Goal: Task Accomplishment & Management: Complete application form

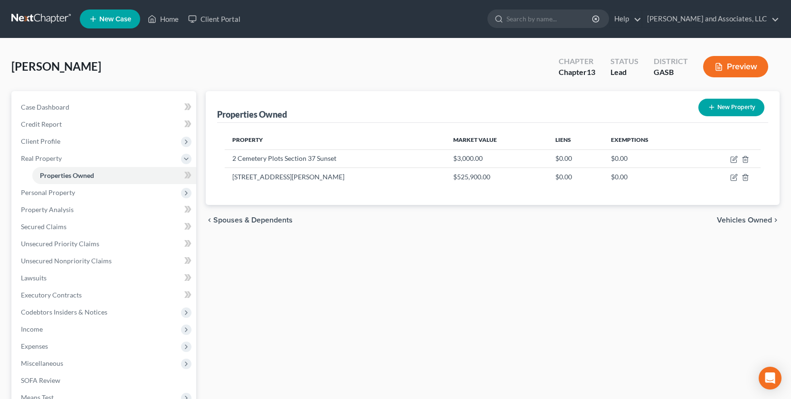
click at [113, 17] on span "New Case" at bounding box center [115, 19] width 32 height 7
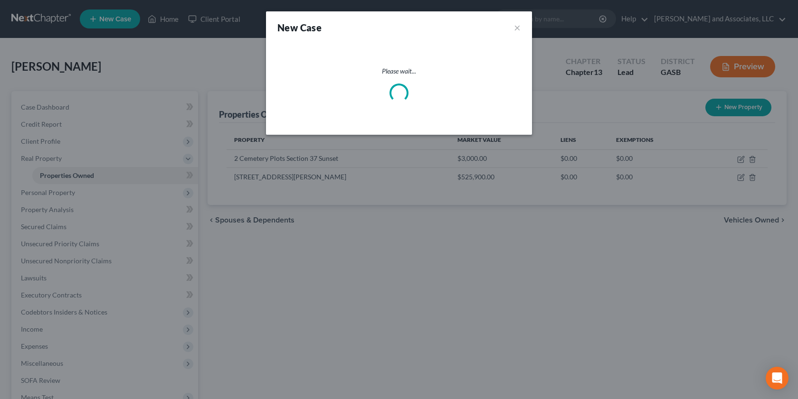
select select "20"
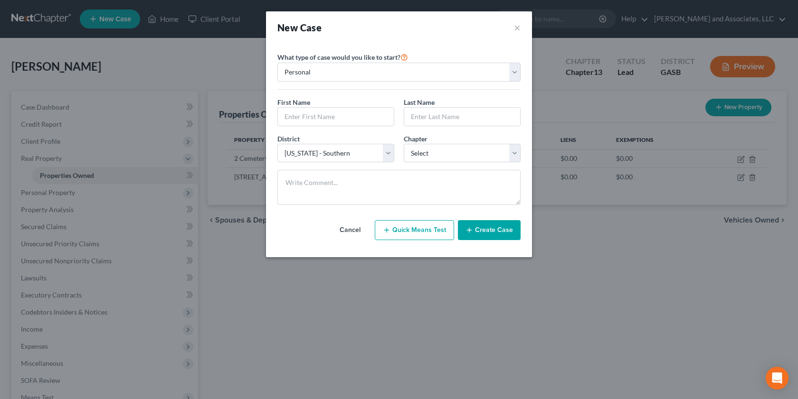
click at [705, 391] on div "New Case × Please select case type * Bankruptcy Bankruptcy What type of case wo…" at bounding box center [399, 199] width 798 height 399
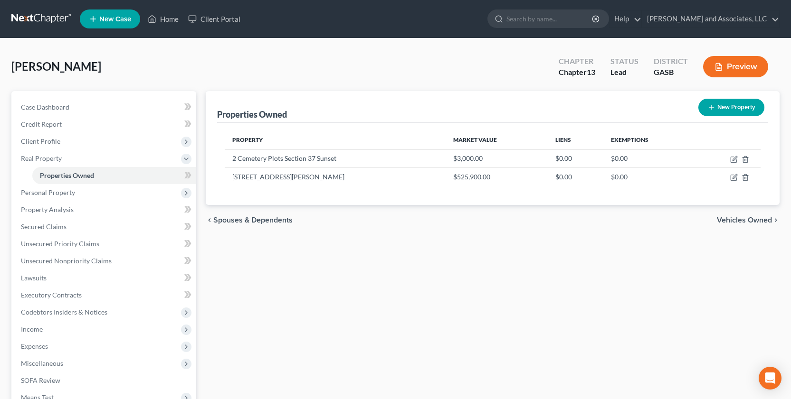
click at [139, 93] on div "Case Dashboard Payments Invoices Payments Payments Credit Report Client Profile…" at bounding box center [103, 269] width 185 height 357
click at [111, 18] on span "New Case" at bounding box center [115, 19] width 32 height 7
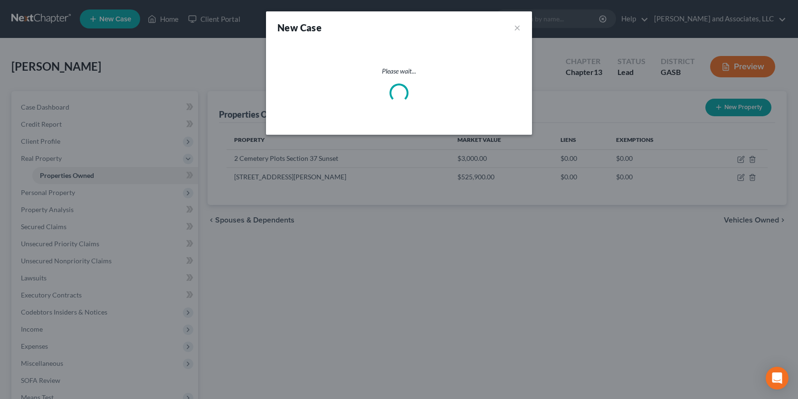
select select "20"
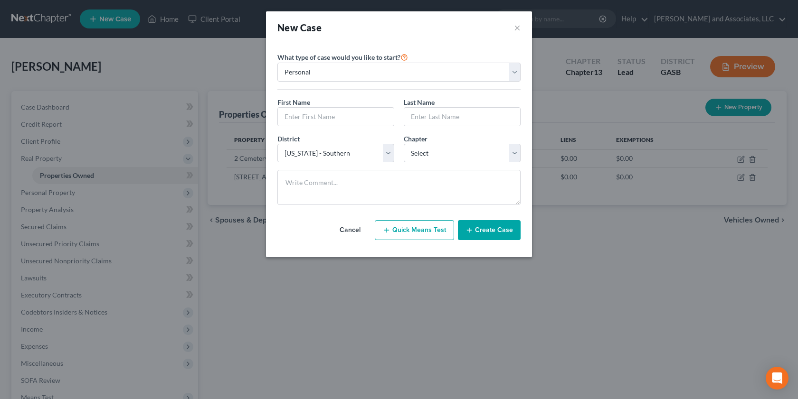
click at [494, 232] on button "Create Case" at bounding box center [489, 230] width 63 height 20
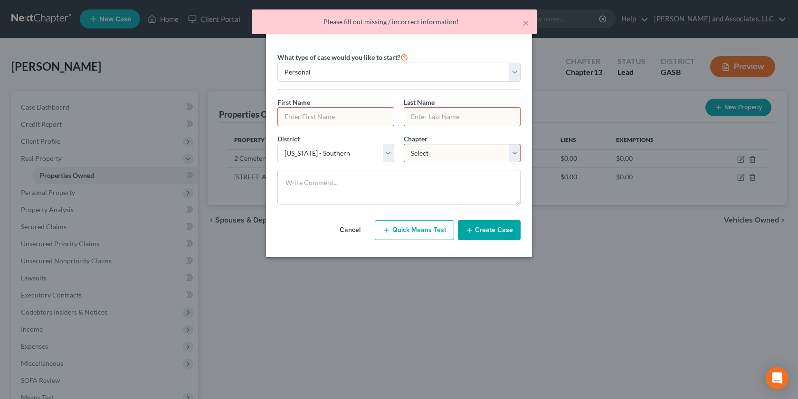
click at [384, 122] on input "text" at bounding box center [336, 117] width 116 height 18
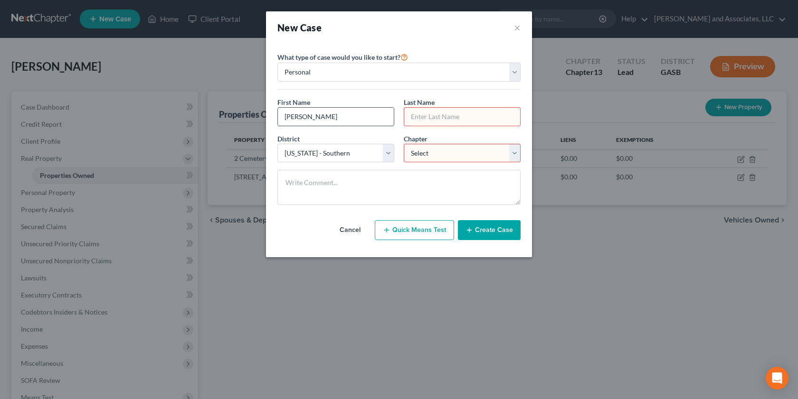
type input "[PERSON_NAME]"
type input "e"
type input "[PERSON_NAME]"
click at [516, 152] on select "Select 7 11 12 13" at bounding box center [462, 153] width 117 height 19
select select "0"
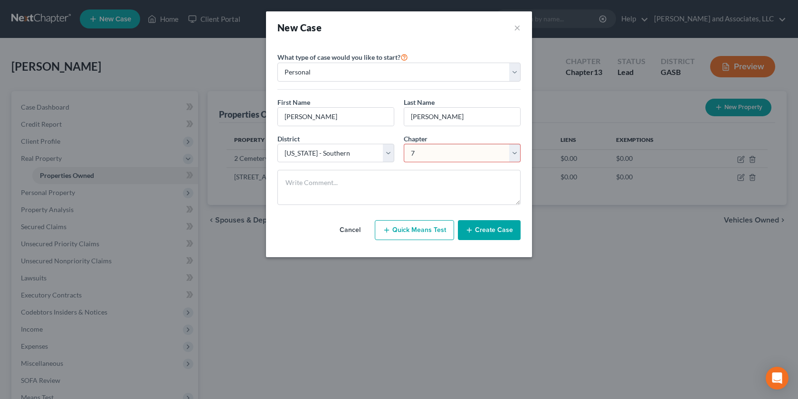
click at [404, 144] on select "Select 7 11 12 13" at bounding box center [462, 153] width 117 height 19
click at [481, 230] on button "Create Case" at bounding box center [489, 230] width 63 height 20
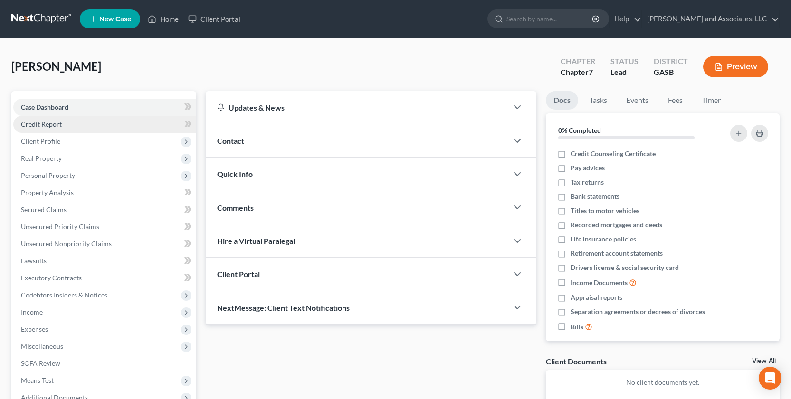
click at [61, 128] on link "Credit Report" at bounding box center [104, 124] width 183 height 17
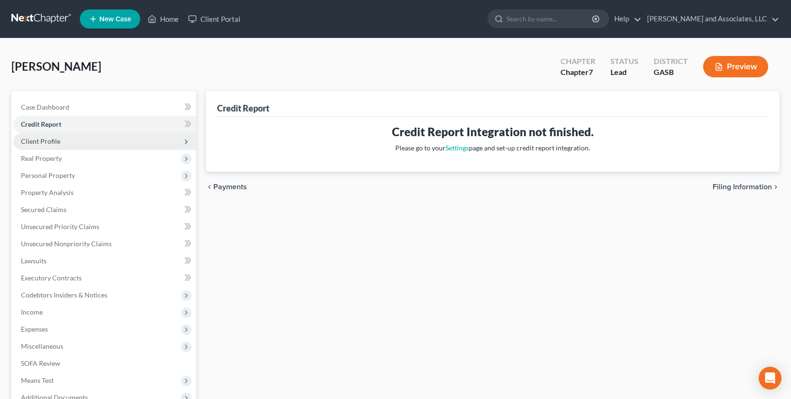
click at [52, 145] on span "Client Profile" at bounding box center [104, 141] width 183 height 17
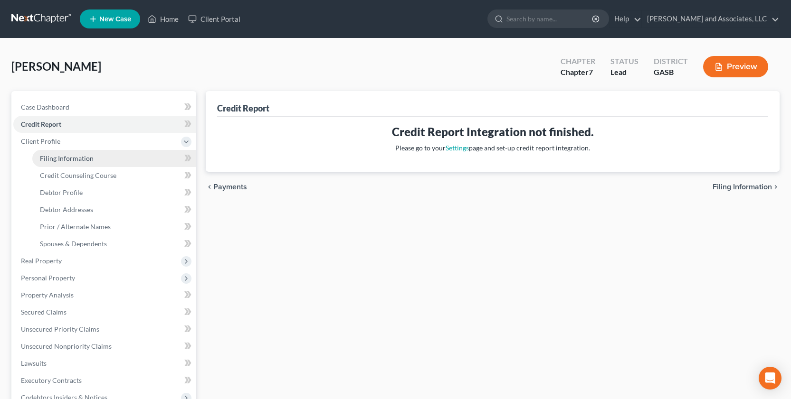
click at [87, 160] on span "Filing Information" at bounding box center [67, 158] width 54 height 8
select select "1"
select select "0"
select select "20"
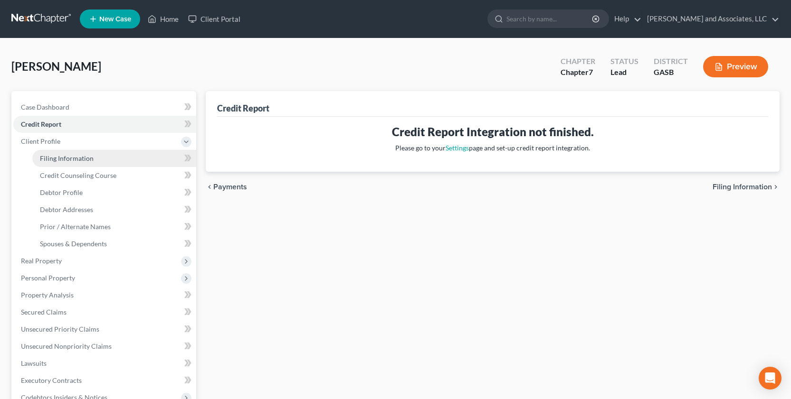
select select "10"
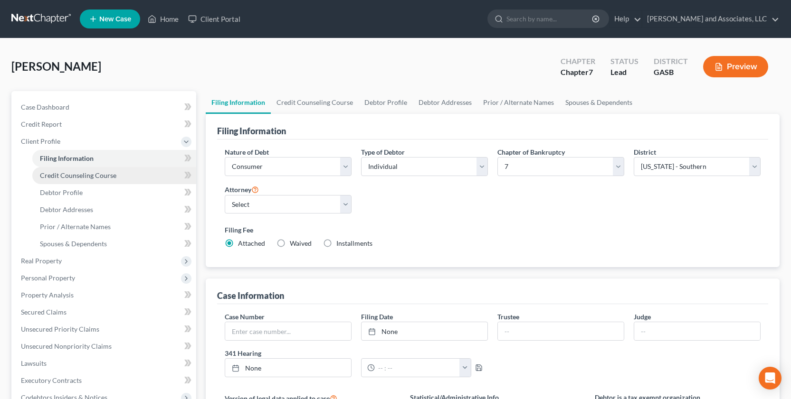
click at [90, 177] on span "Credit Counseling Course" at bounding box center [78, 175] width 76 height 8
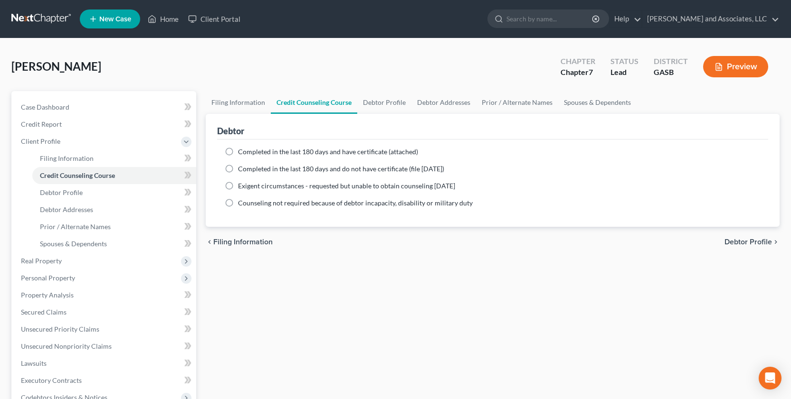
click at [238, 150] on label "Completed in the last 180 days and have certificate (attached)" at bounding box center [328, 151] width 180 height 9
click at [242, 150] on input "Completed in the last 180 days and have certificate (attached)" at bounding box center [245, 150] width 6 height 6
radio input "true"
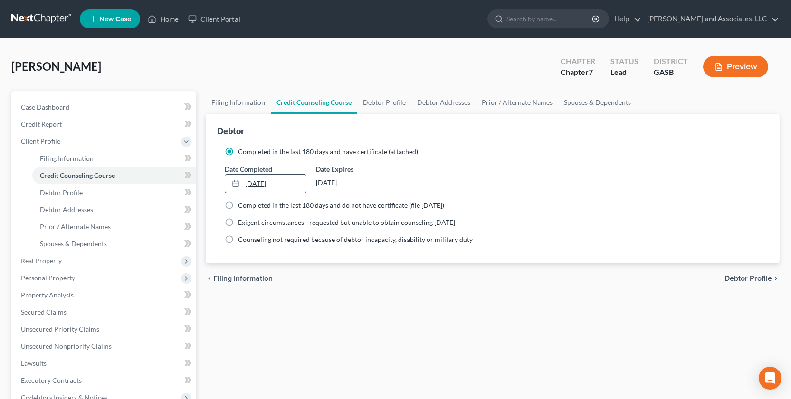
type input "[DATE]"
click at [259, 188] on link "[DATE]" at bounding box center [265, 184] width 80 height 18
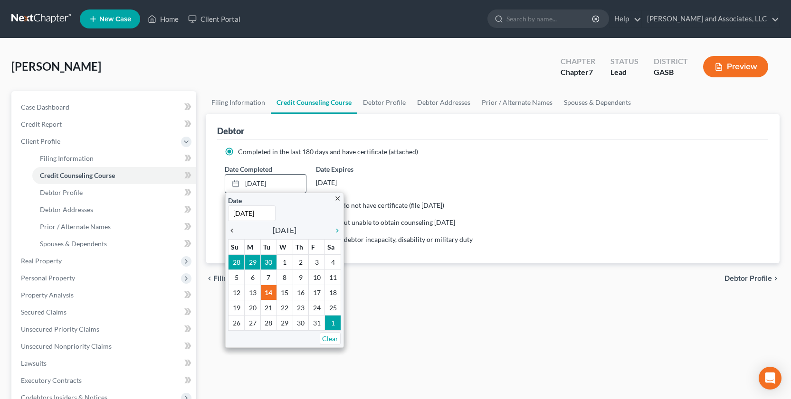
click at [233, 231] on icon "chevron_left" at bounding box center [234, 231] width 12 height 8
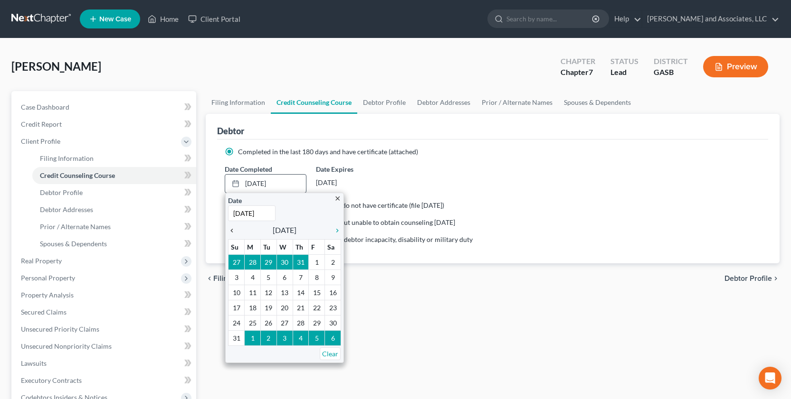
click at [233, 231] on icon "chevron_left" at bounding box center [234, 231] width 12 height 8
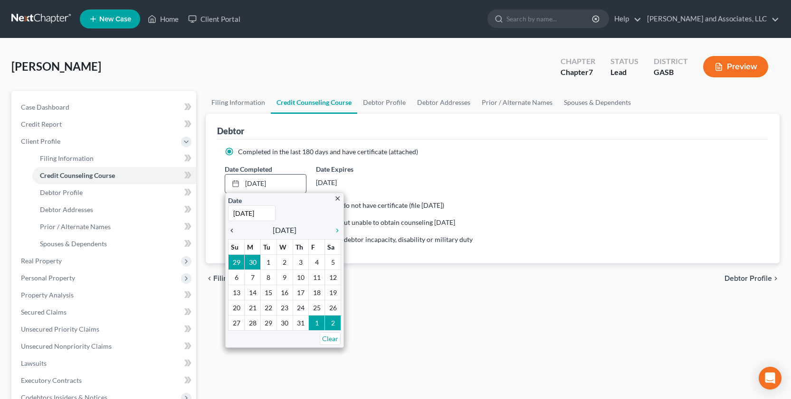
click at [233, 231] on icon "chevron_left" at bounding box center [234, 231] width 12 height 8
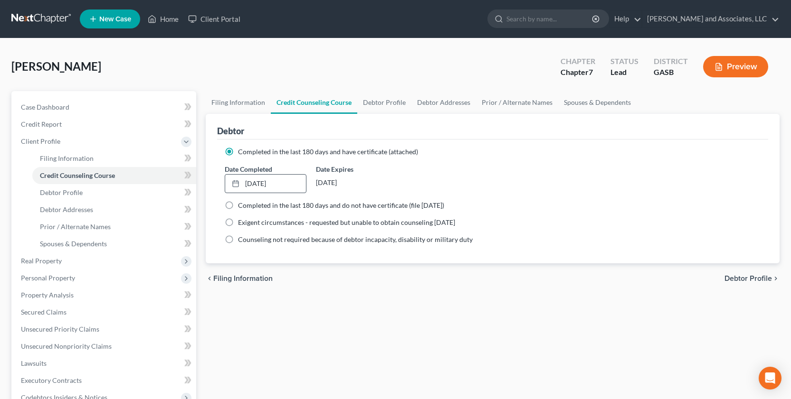
click at [741, 280] on span "Debtor Profile" at bounding box center [747, 279] width 47 height 8
select select "0"
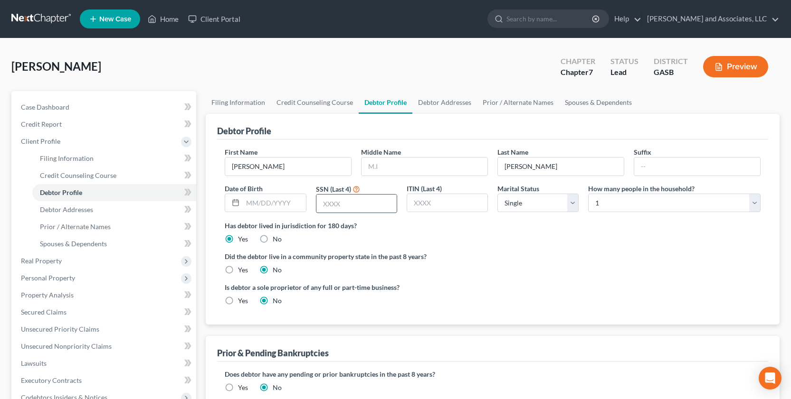
click at [331, 201] on input "text" at bounding box center [356, 204] width 80 height 18
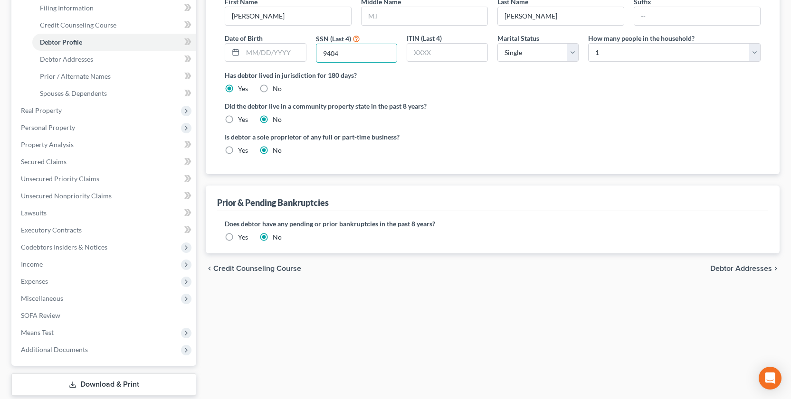
scroll to position [156, 0]
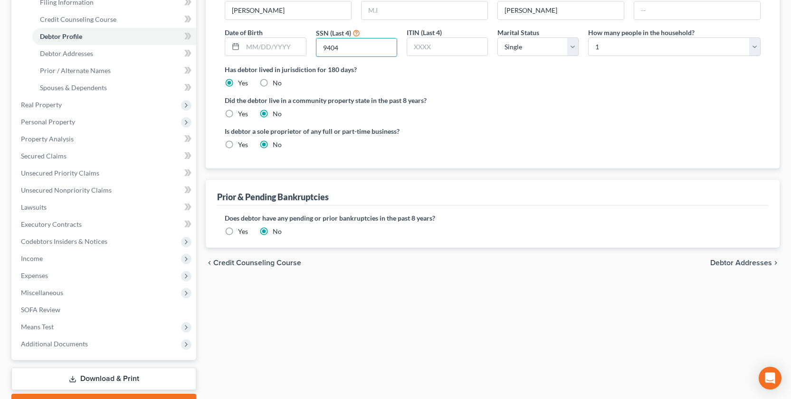
type input "9404"
click at [732, 263] on span "Debtor Addresses" at bounding box center [741, 263] width 62 height 8
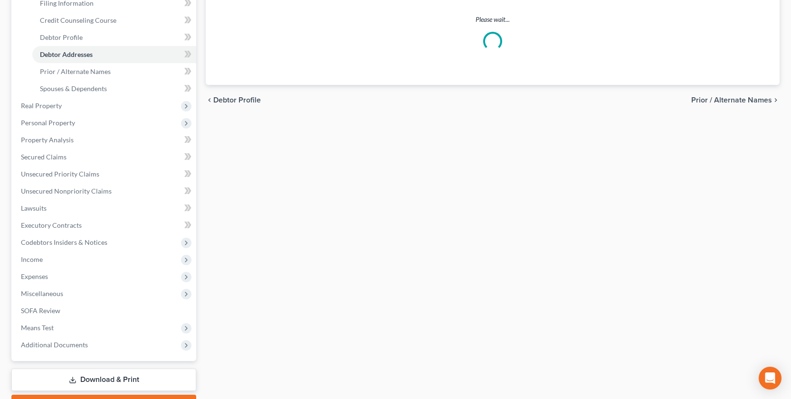
select select "0"
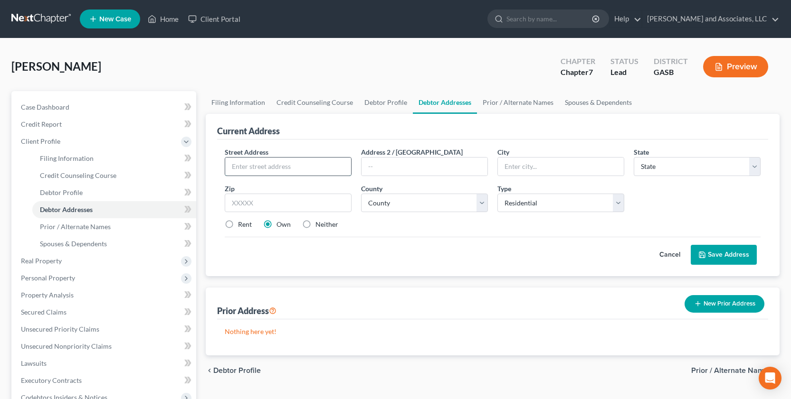
click at [238, 160] on input "text" at bounding box center [288, 167] width 126 height 18
type input "[STREET_ADDRESS]"
click at [521, 168] on input "text" at bounding box center [561, 167] width 126 height 18
type input "[PERSON_NAME]"
select select "10"
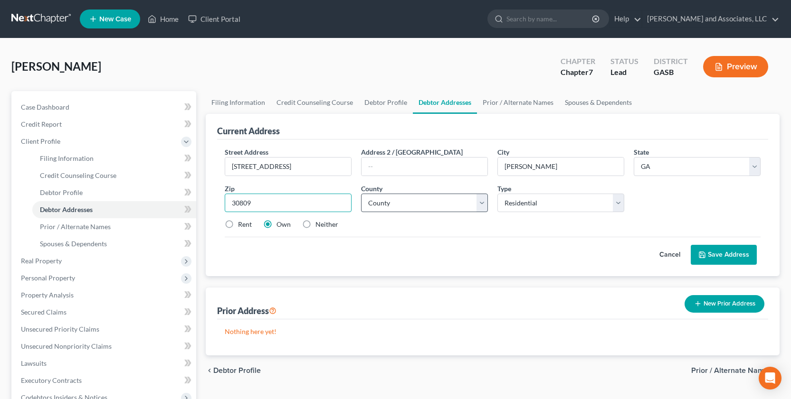
type input "30809"
click at [482, 203] on select "County [GEOGRAPHIC_DATA] [GEOGRAPHIC_DATA] [GEOGRAPHIC_DATA] [GEOGRAPHIC_DATA] …" at bounding box center [424, 203] width 127 height 19
select select "35"
click at [361, 194] on select "County [GEOGRAPHIC_DATA] [GEOGRAPHIC_DATA] [GEOGRAPHIC_DATA] [GEOGRAPHIC_DATA] …" at bounding box center [424, 203] width 127 height 19
click at [715, 250] on button "Save Address" at bounding box center [723, 255] width 66 height 20
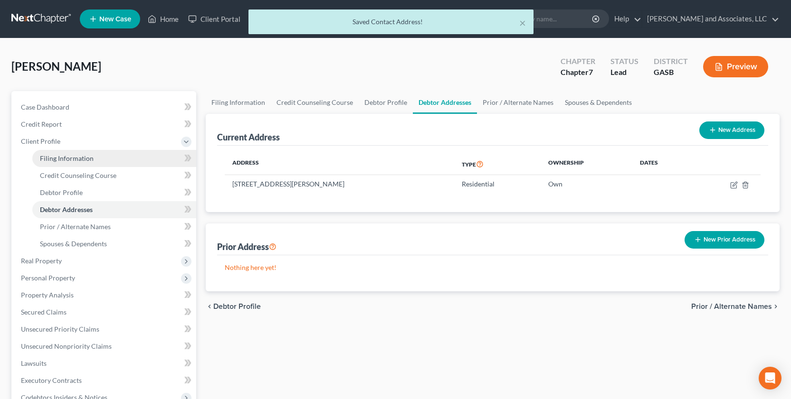
click at [66, 158] on span "Filing Information" at bounding box center [67, 158] width 54 height 8
select select "1"
select select "0"
select select "20"
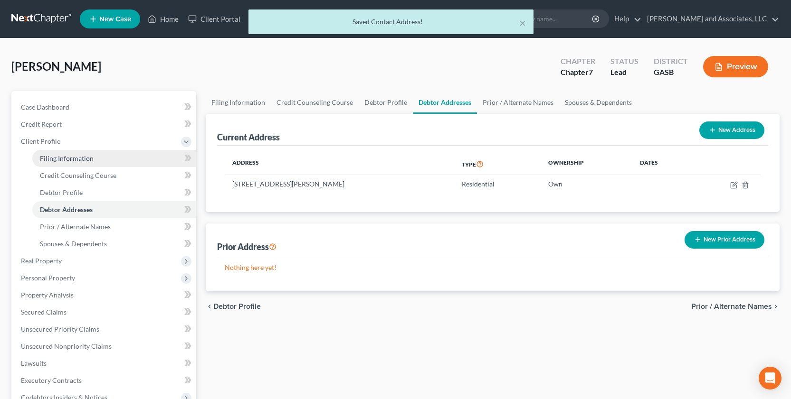
select select "0"
select select "10"
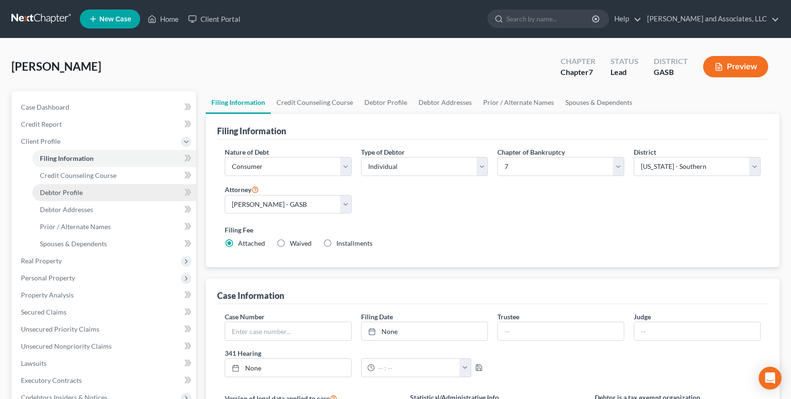
click at [69, 193] on span "Debtor Profile" at bounding box center [61, 193] width 43 height 8
select select "0"
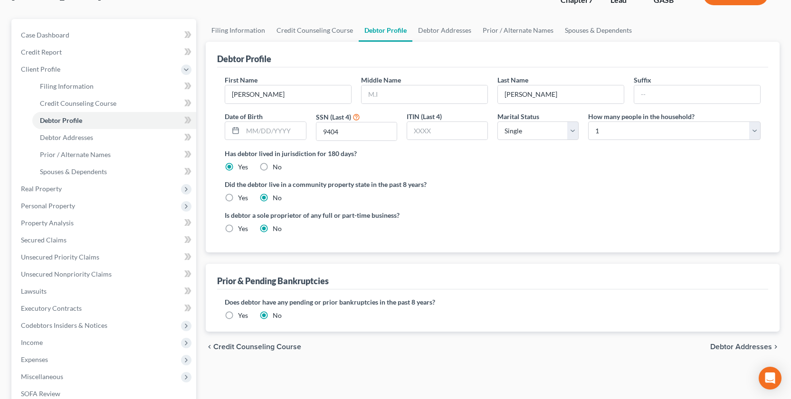
scroll to position [73, 0]
click at [70, 138] on span "Debtor Addresses" at bounding box center [66, 136] width 53 height 8
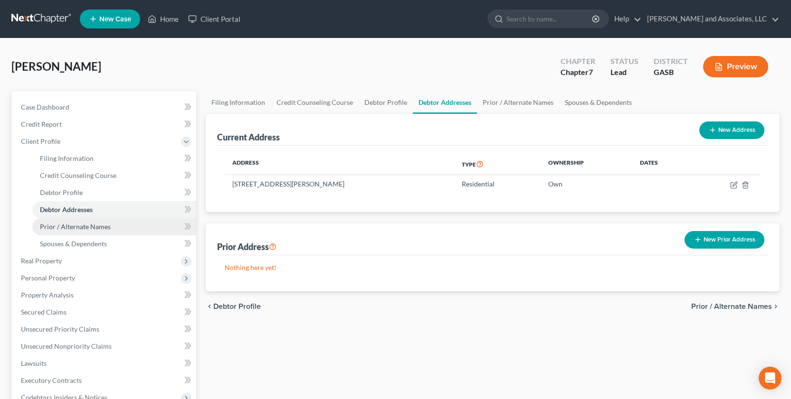
click at [78, 226] on span "Prior / Alternate Names" at bounding box center [75, 227] width 71 height 8
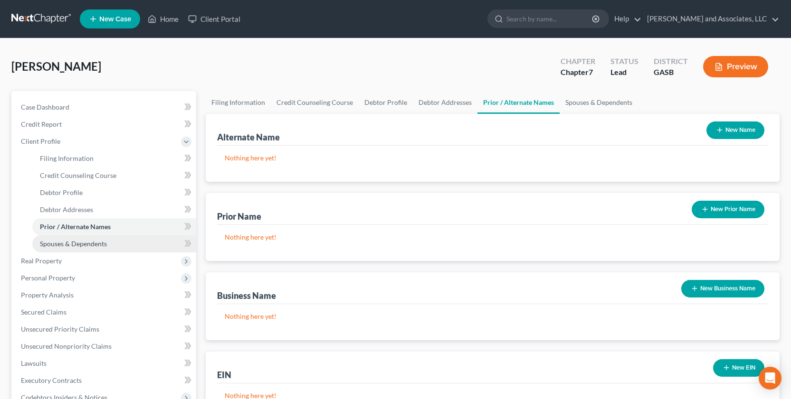
click at [78, 242] on span "Spouses & Dependents" at bounding box center [73, 244] width 67 height 8
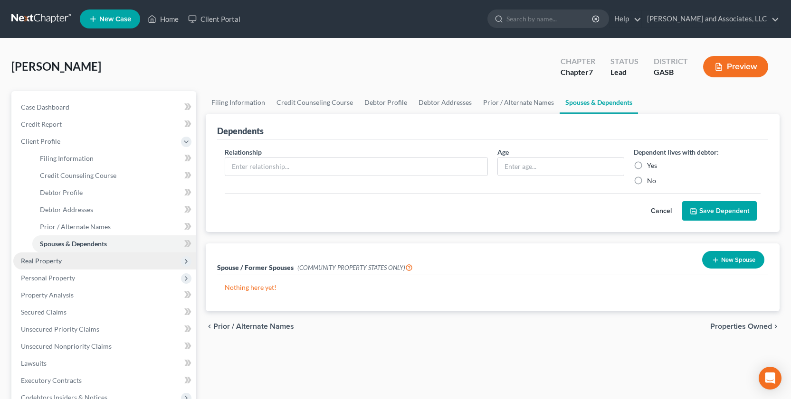
click at [45, 261] on span "Real Property" at bounding box center [41, 261] width 41 height 8
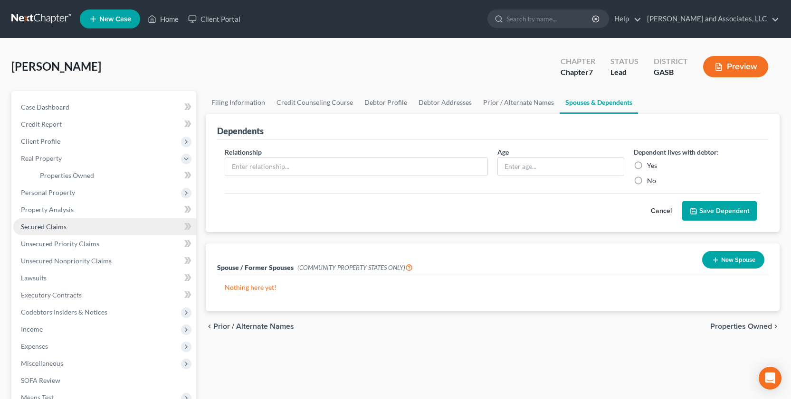
click at [35, 227] on span "Secured Claims" at bounding box center [44, 227] width 46 height 8
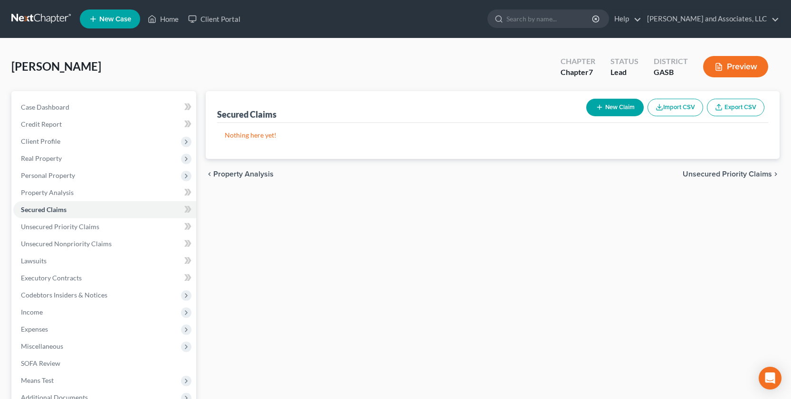
click at [607, 108] on button "New Claim" at bounding box center [614, 108] width 57 height 18
select select "0"
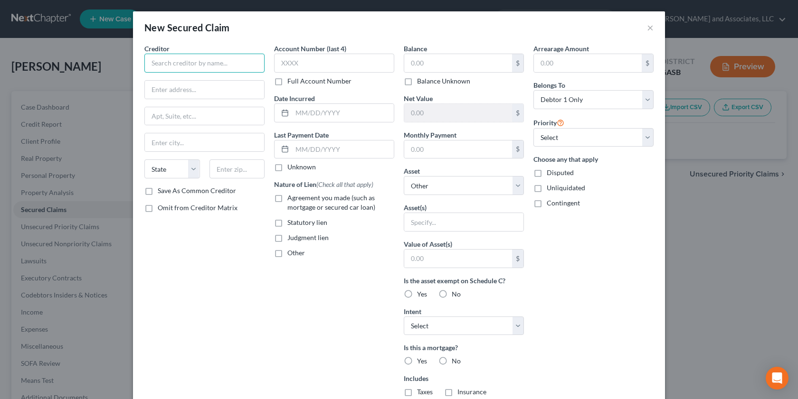
click at [167, 64] on input "text" at bounding box center [204, 63] width 120 height 19
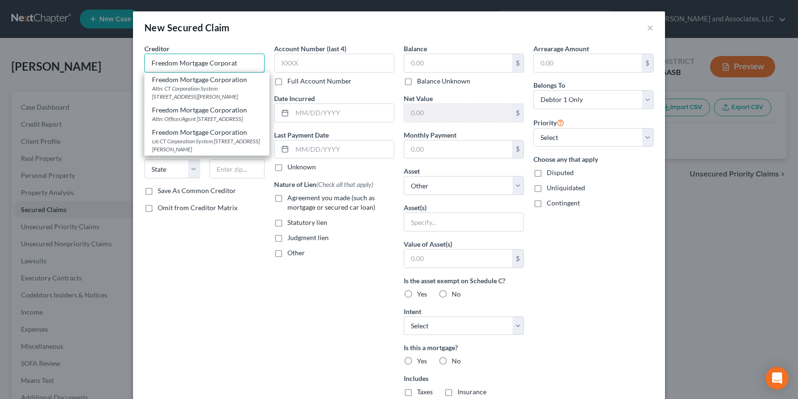
type input "Freedom Mortgage Corporat"
click at [287, 80] on label "Full Account Number" at bounding box center [319, 80] width 64 height 9
click at [291, 80] on input "Full Account Number" at bounding box center [294, 79] width 6 height 6
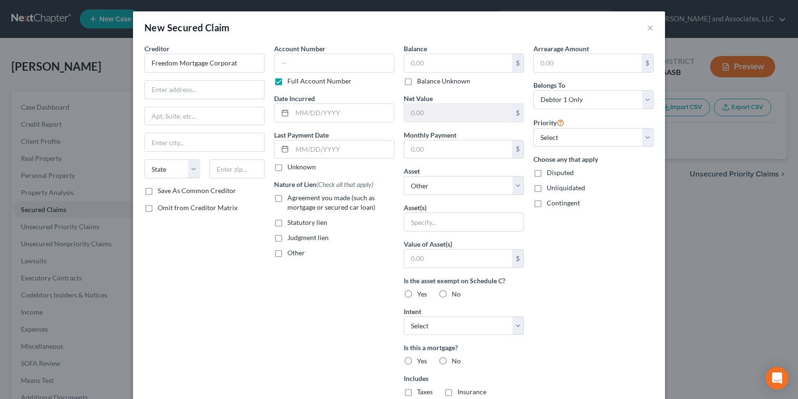
drag, startPoint x: 161, startPoint y: 89, endPoint x: 148, endPoint y: 104, distance: 20.2
click at [161, 90] on input "text" at bounding box center [204, 90] width 119 height 18
type input "P. O. Box 50428"
click at [167, 146] on input "text" at bounding box center [204, 142] width 119 height 18
type input "[GEOGRAPHIC_DATA]"
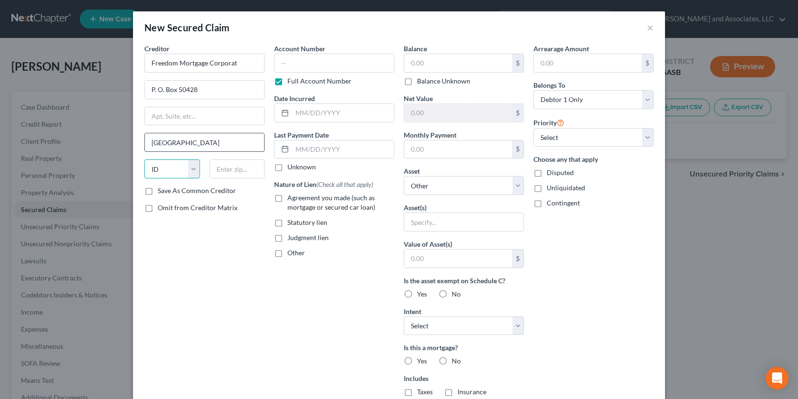
select select "15"
type input "46250-0401"
click at [287, 198] on label "Agreement you made (such as mortgage or secured car loan)" at bounding box center [340, 202] width 107 height 19
click at [291, 198] on input "Agreement you made (such as mortgage or secured car loan)" at bounding box center [294, 196] width 6 height 6
checkbox input "true"
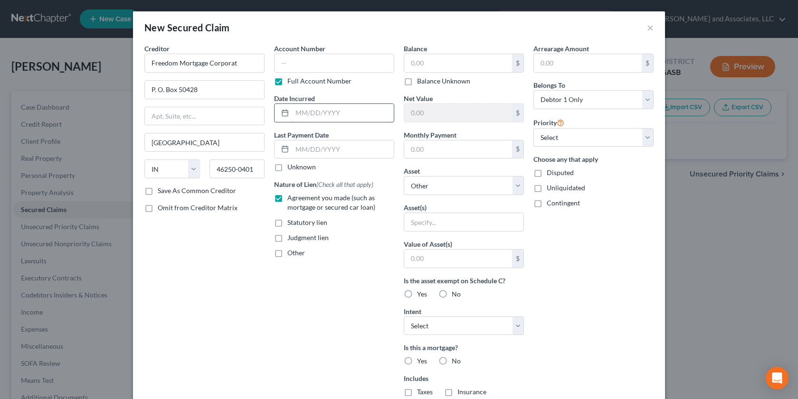
drag, startPoint x: 294, startPoint y: 113, endPoint x: 280, endPoint y: 113, distance: 13.8
click at [294, 113] on input "text" at bounding box center [343, 113] width 102 height 18
type input "[DATE]"
click at [415, 67] on input "text" at bounding box center [458, 63] width 108 height 18
type input "302,636.00"
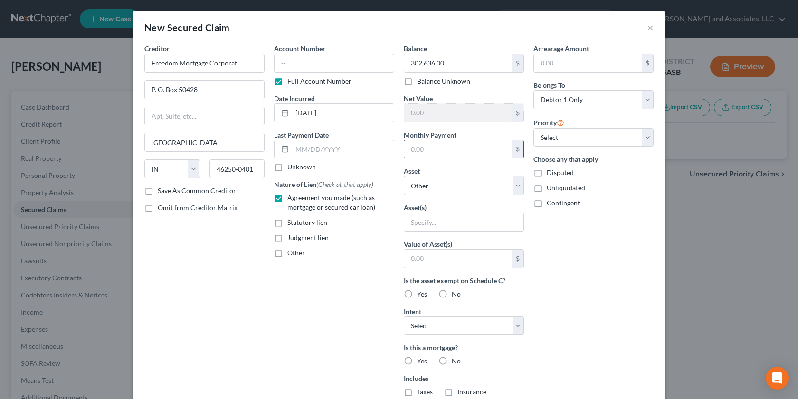
click at [416, 157] on input "text" at bounding box center [458, 150] width 108 height 18
type input "2,006.00"
click at [406, 229] on input "text" at bounding box center [463, 222] width 119 height 18
type input "House and real estate located @ [STREET_ADDRESS]"
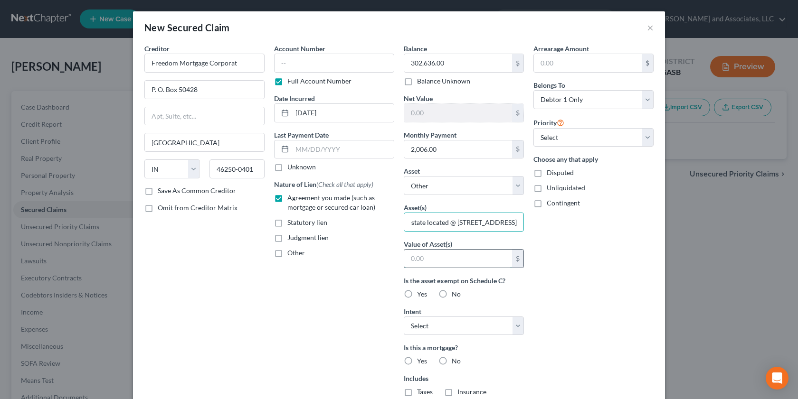
scroll to position [0, 0]
click at [418, 263] on input "text" at bounding box center [458, 259] width 108 height 18
type input "314,500.00"
click at [417, 293] on label "Yes" at bounding box center [422, 294] width 10 height 9
click at [421, 293] on input "Yes" at bounding box center [424, 293] width 6 height 6
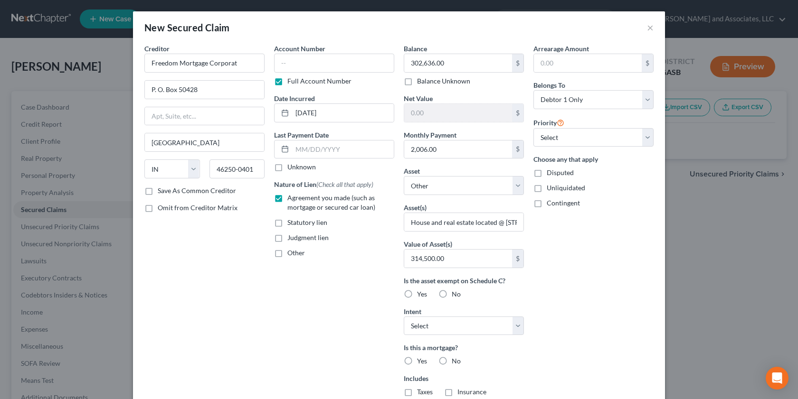
radio input "true"
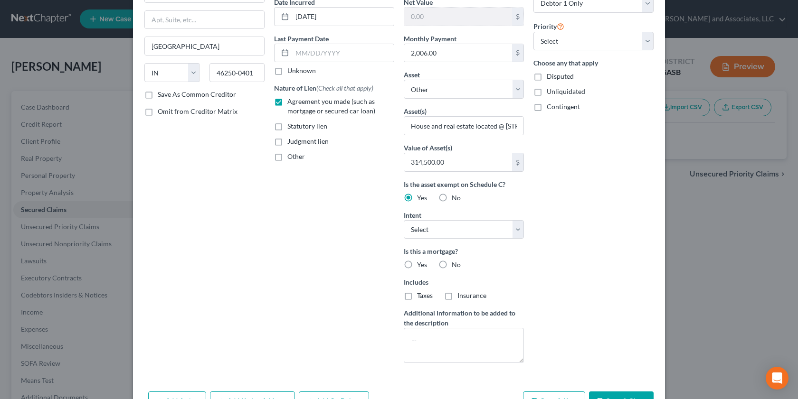
scroll to position [120, 0]
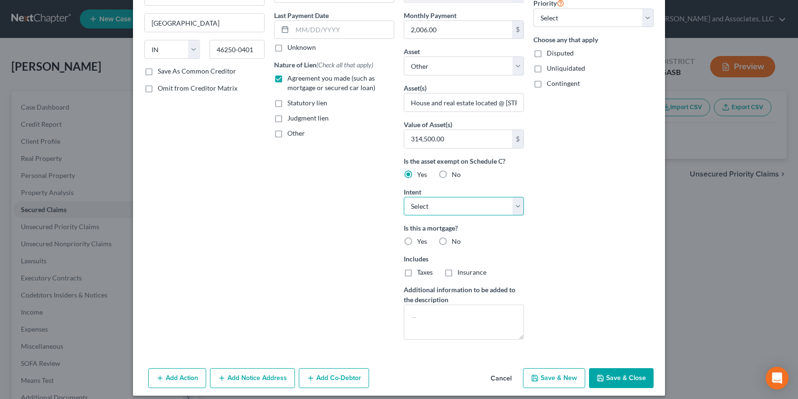
click at [515, 205] on select "Select Surrender Redeem Reaffirm Avoid Other" at bounding box center [464, 206] width 120 height 19
select select "2"
click at [404, 197] on select "Select Surrender Redeem Reaffirm Avoid Other" at bounding box center [464, 206] width 120 height 19
drag, startPoint x: 406, startPoint y: 241, endPoint x: 413, endPoint y: 252, distance: 12.6
click at [417, 242] on label "Yes" at bounding box center [422, 241] width 10 height 9
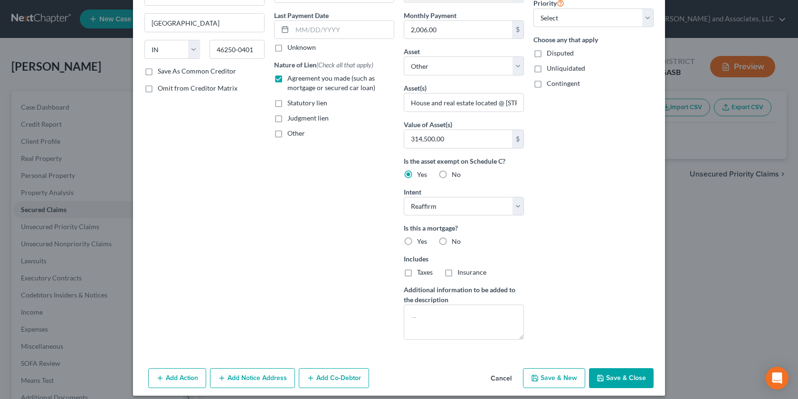
click at [421, 242] on input "Yes" at bounding box center [424, 240] width 6 height 6
radio input "true"
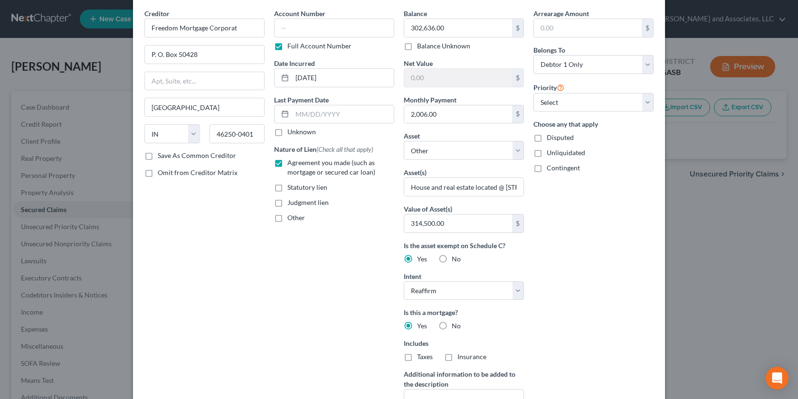
scroll to position [0, 0]
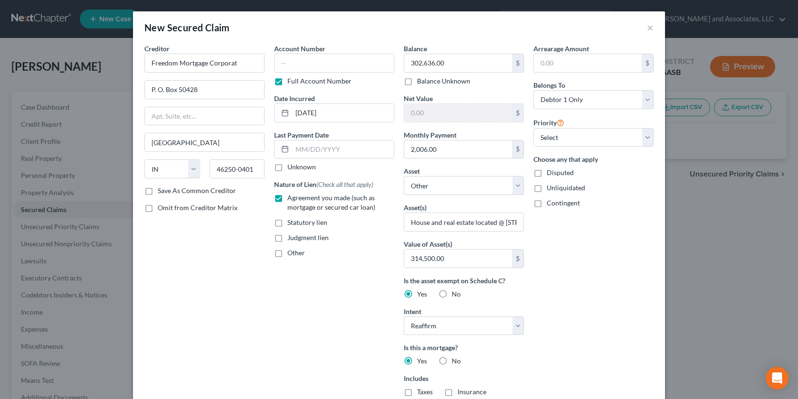
click at [158, 191] on label "Save As Common Creditor" at bounding box center [197, 190] width 78 height 9
click at [161, 191] on input "Save As Common Creditor" at bounding box center [164, 189] width 6 height 6
checkbox input "true"
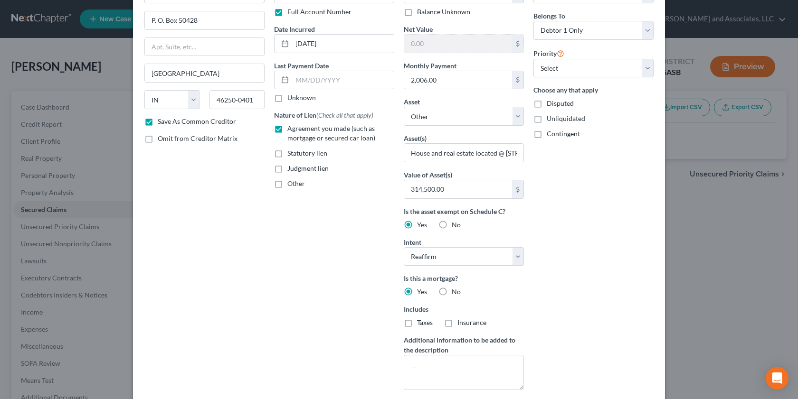
scroll to position [128, 0]
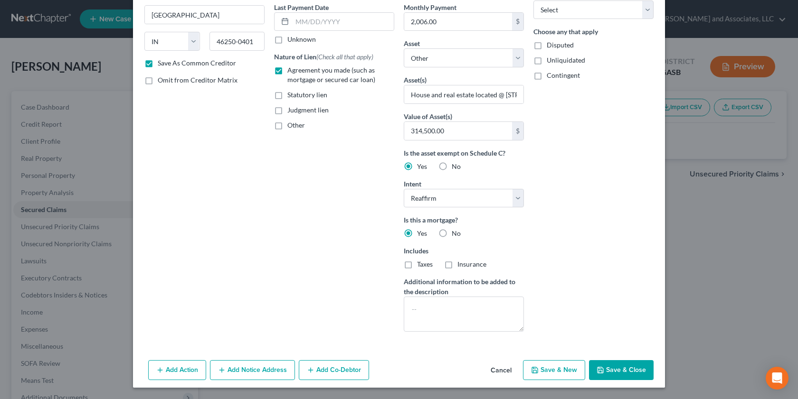
click at [250, 363] on button "Add Notice Address" at bounding box center [252, 370] width 85 height 20
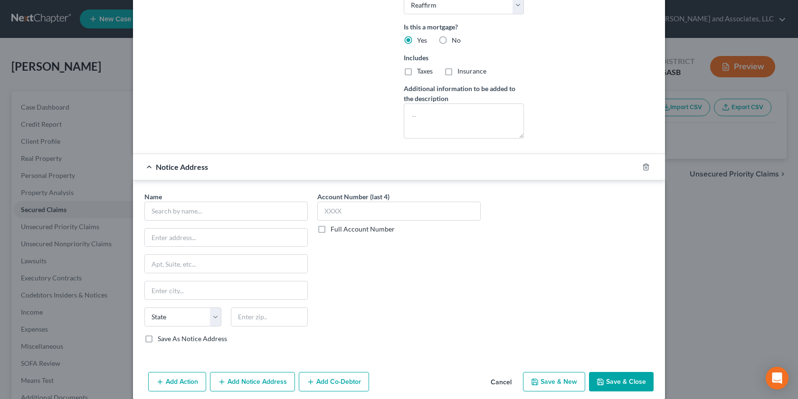
scroll to position [322, 0]
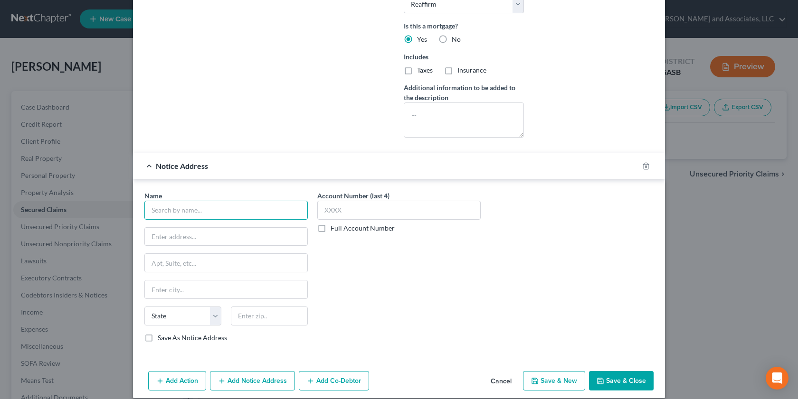
click at [153, 213] on input "text" at bounding box center [225, 210] width 163 height 19
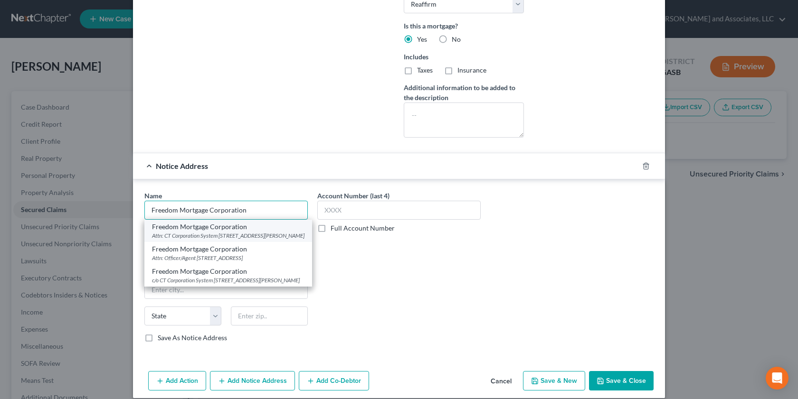
type input "Freedom Mortgage Corporation"
click at [218, 237] on div "Attn: CT Corporation System [STREET_ADDRESS][PERSON_NAME]" at bounding box center [228, 236] width 152 height 8
type input "Attn: CT Corporation System"
type input "[STREET_ADDRESS][PERSON_NAME]"
type input "[GEOGRAPHIC_DATA]"
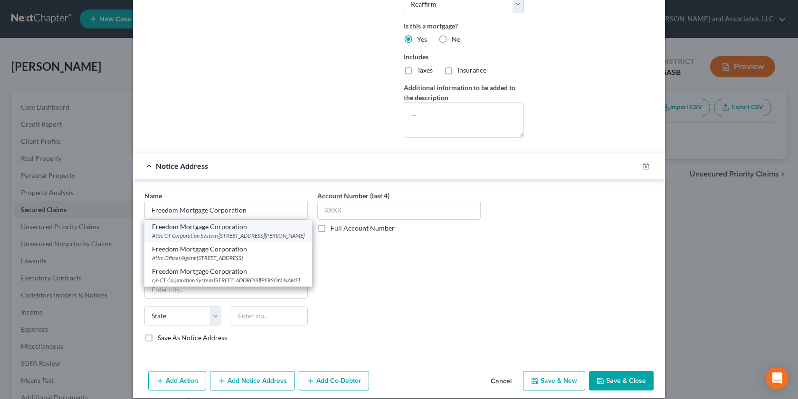
select select "10"
type input "30046-4805"
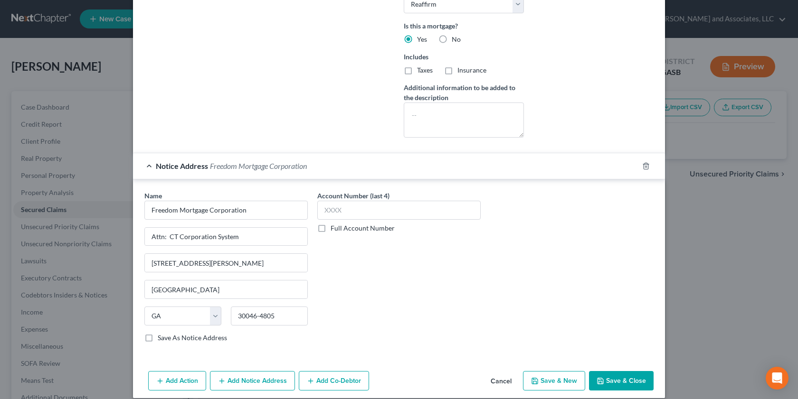
scroll to position [332, 0]
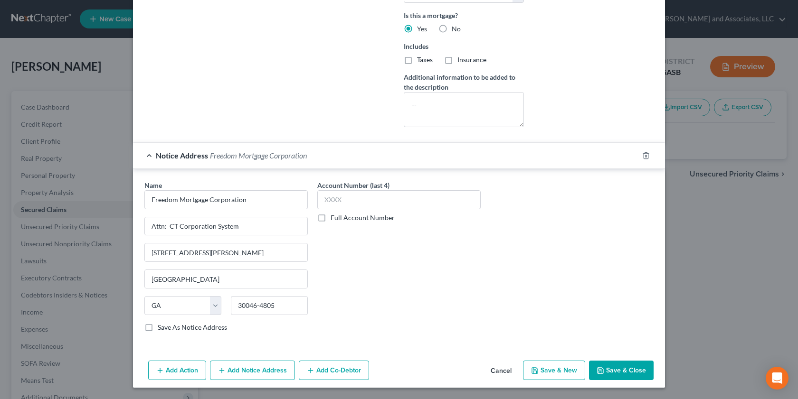
click at [158, 327] on label "Save As Notice Address" at bounding box center [192, 327] width 69 height 9
click at [161, 327] on input "Save As Notice Address" at bounding box center [164, 326] width 6 height 6
checkbox input "true"
click at [609, 370] on button "Save & Close" at bounding box center [621, 371] width 65 height 20
checkbox input "false"
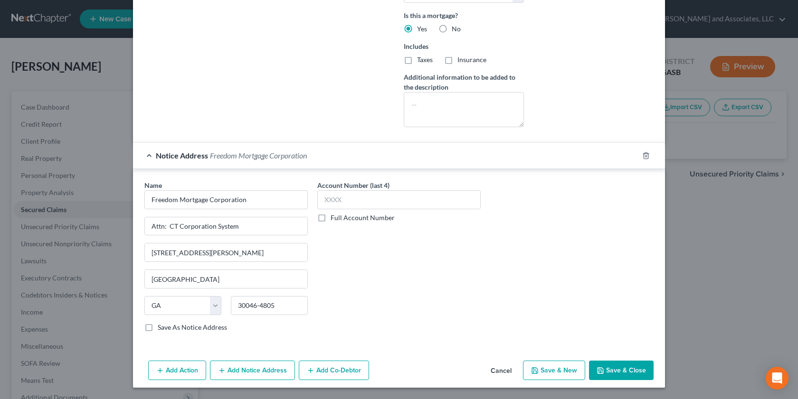
select select
checkbox input "false"
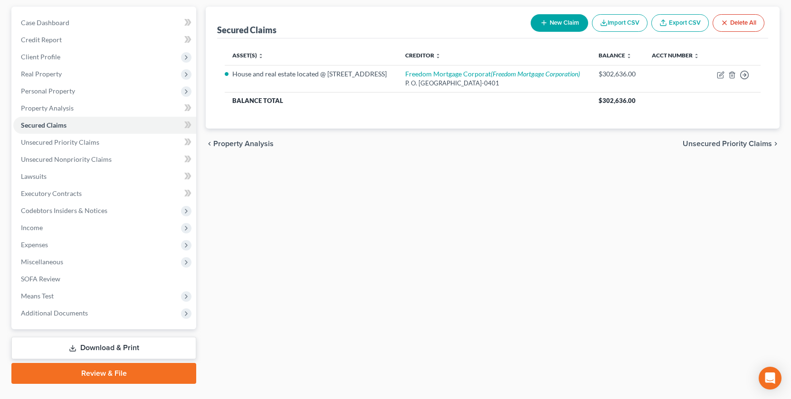
scroll to position [105, 0]
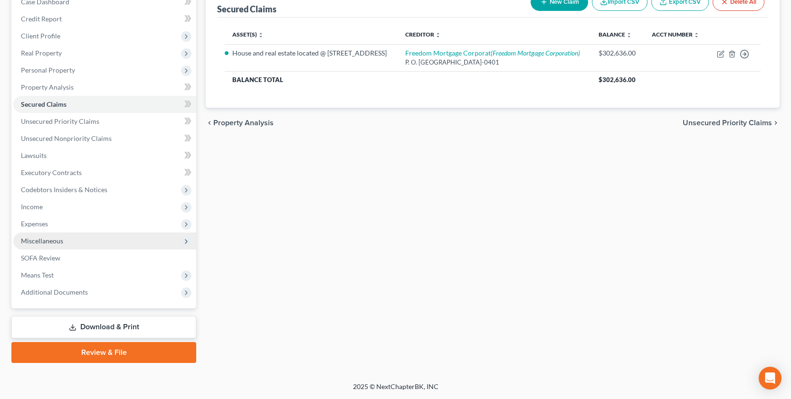
click at [44, 243] on span "Miscellaneous" at bounding box center [42, 241] width 42 height 8
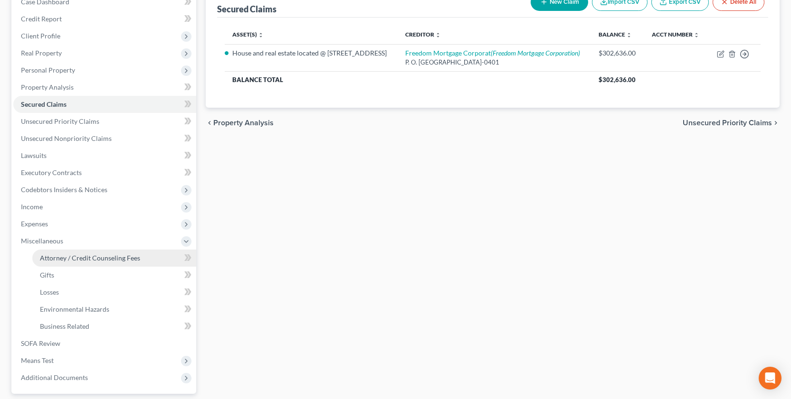
click at [66, 259] on span "Attorney / Credit Counseling Fees" at bounding box center [90, 258] width 100 height 8
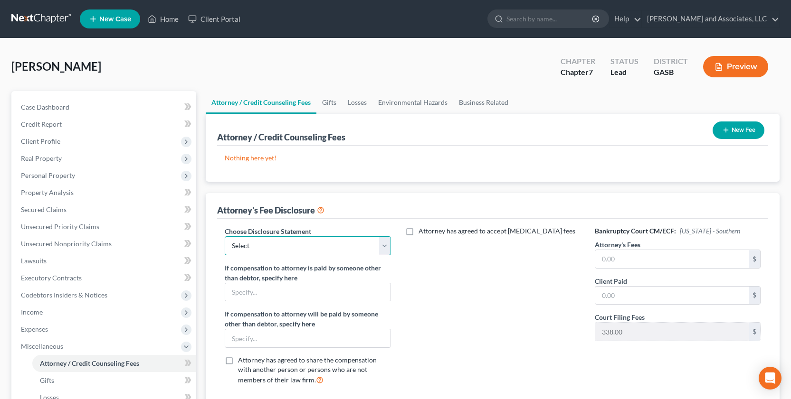
click at [384, 245] on select "Select Attorney for Debtors" at bounding box center [308, 245] width 166 height 19
select select "0"
click at [225, 236] on select "Select Attorney for Debtors" at bounding box center [308, 245] width 166 height 19
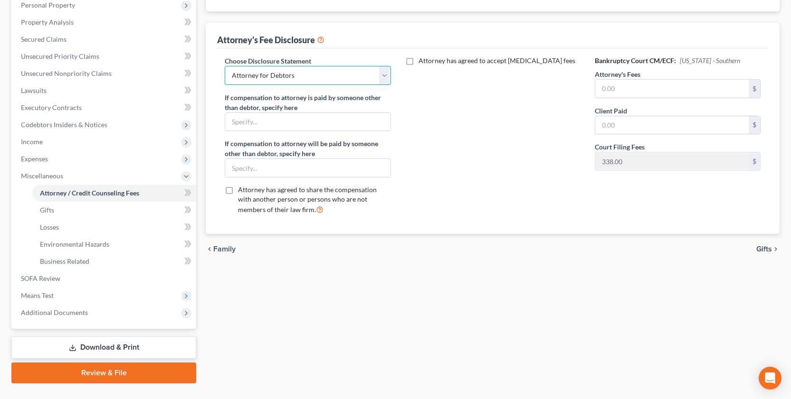
scroll to position [172, 0]
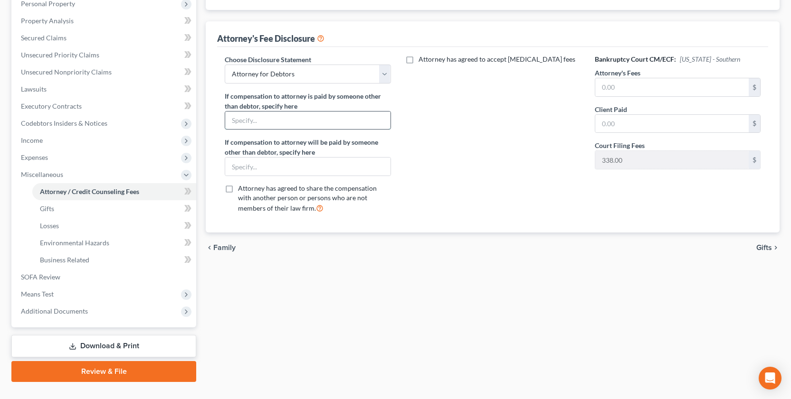
click at [255, 119] on input "text" at bounding box center [307, 121] width 165 height 18
click at [364, 144] on label "If compensation to attorney will be paid by someone other than debtor, specify …" at bounding box center [308, 147] width 166 height 20
click at [245, 118] on input "text" at bounding box center [307, 121] width 165 height 18
type input "NONE"
click at [628, 88] on input "text" at bounding box center [671, 87] width 153 height 18
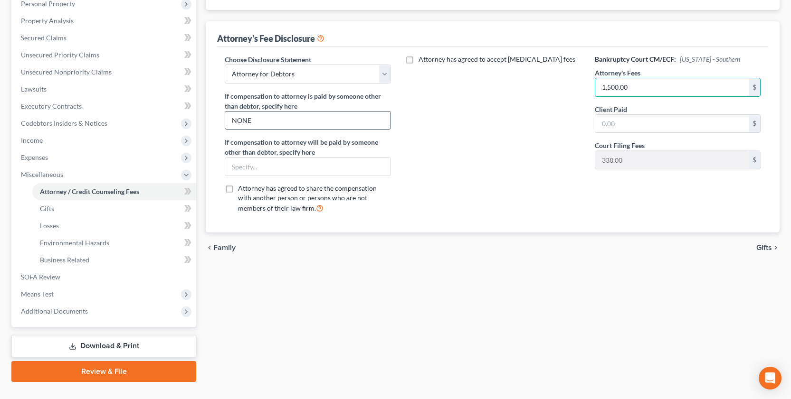
type input "1,500.00"
click at [262, 121] on input "NONE" at bounding box center [307, 121] width 165 height 18
type input "N"
click at [257, 170] on input "text" at bounding box center [307, 167] width 165 height 18
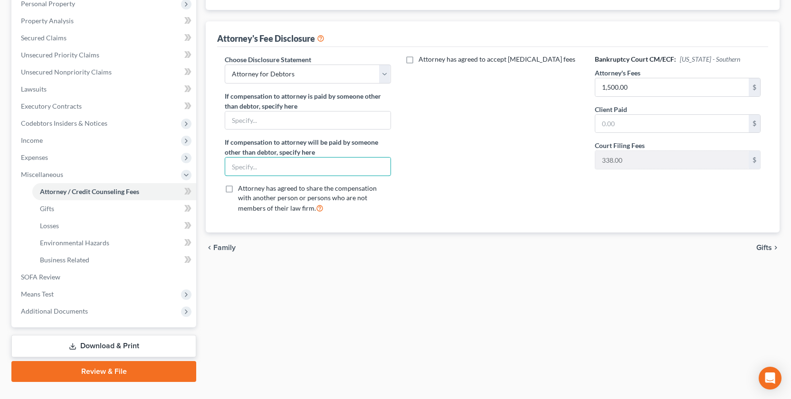
type input "None"
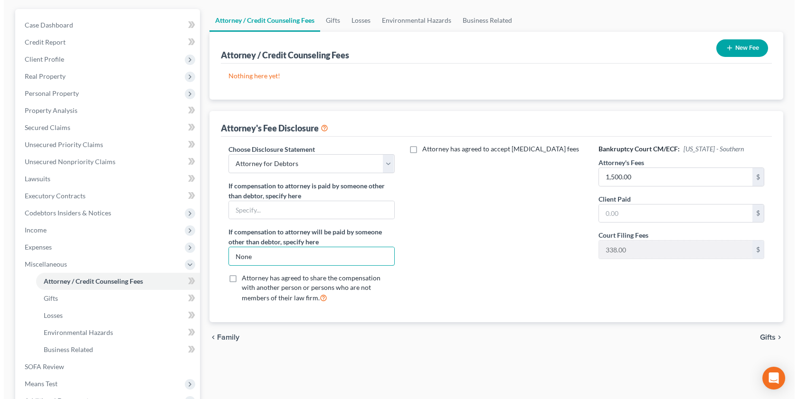
scroll to position [0, 0]
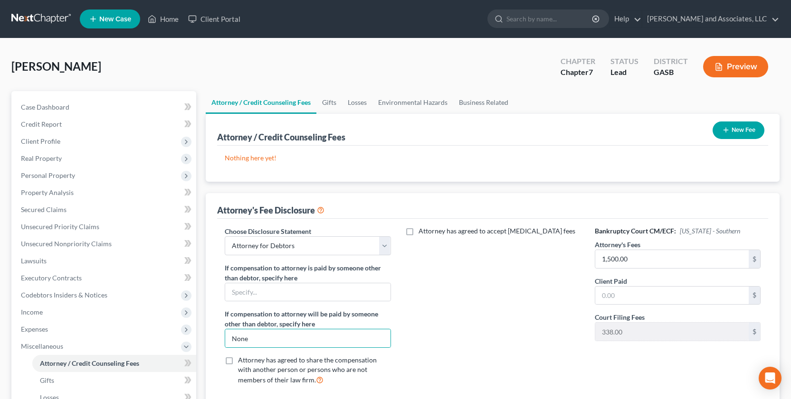
click at [733, 64] on button "Preview" at bounding box center [735, 66] width 65 height 21
drag, startPoint x: 793, startPoint y: 281, endPoint x: 795, endPoint y: 418, distance: 136.8
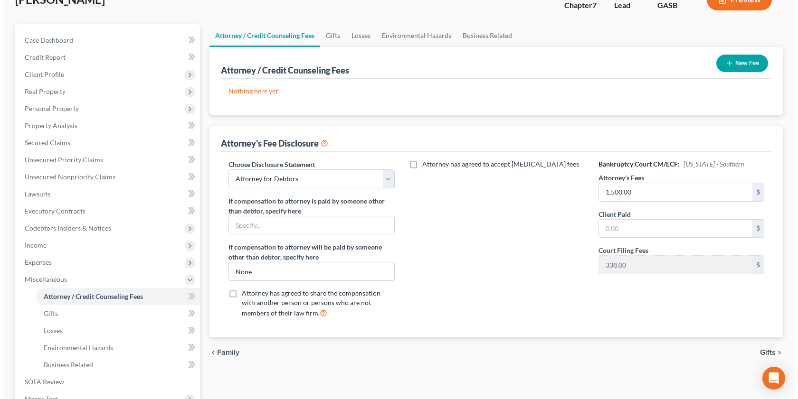
scroll to position [10, 0]
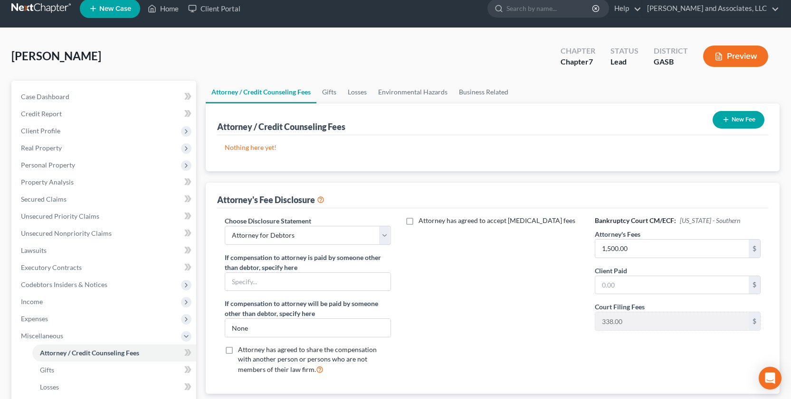
click at [721, 49] on button "Preview" at bounding box center [735, 56] width 65 height 21
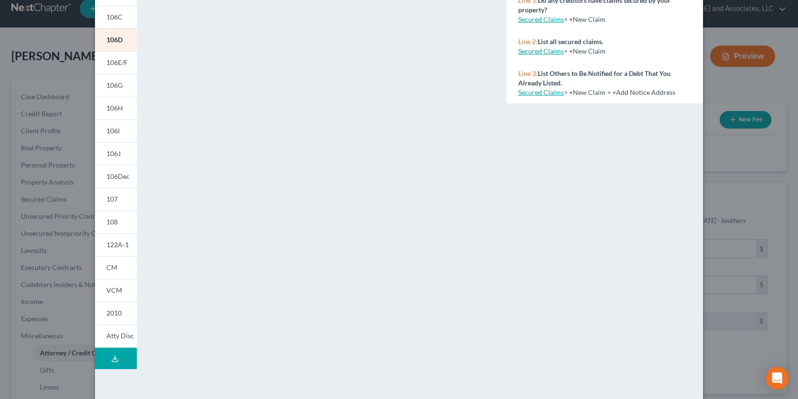
scroll to position [136, 0]
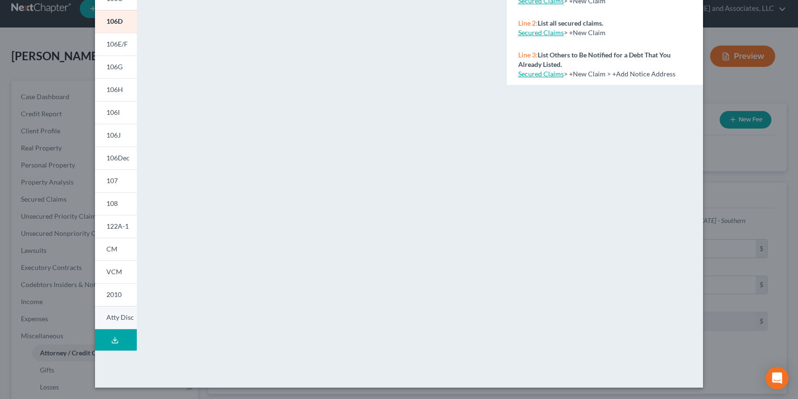
click at [111, 315] on span "Atty Disc" at bounding box center [120, 317] width 28 height 8
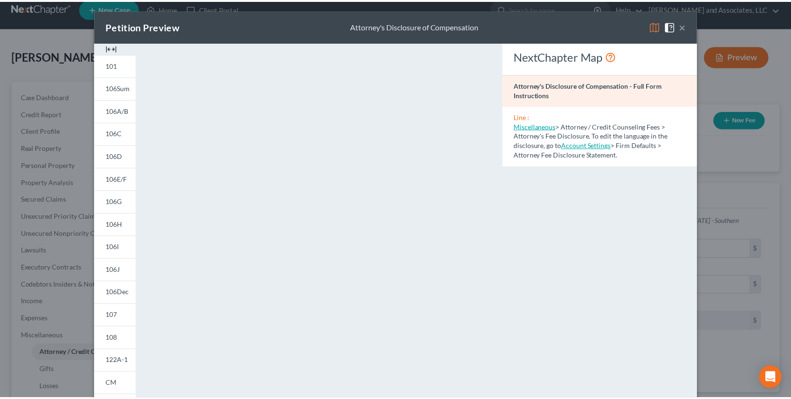
scroll to position [0, 0]
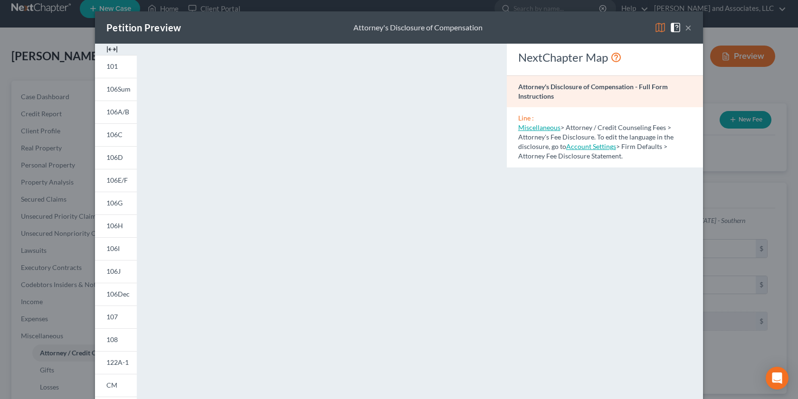
click at [685, 25] on button "×" at bounding box center [688, 27] width 7 height 11
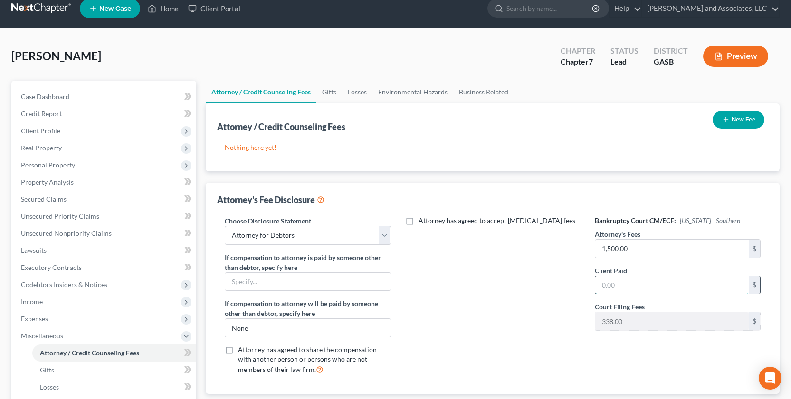
click at [613, 286] on input "text" at bounding box center [671, 285] width 153 height 18
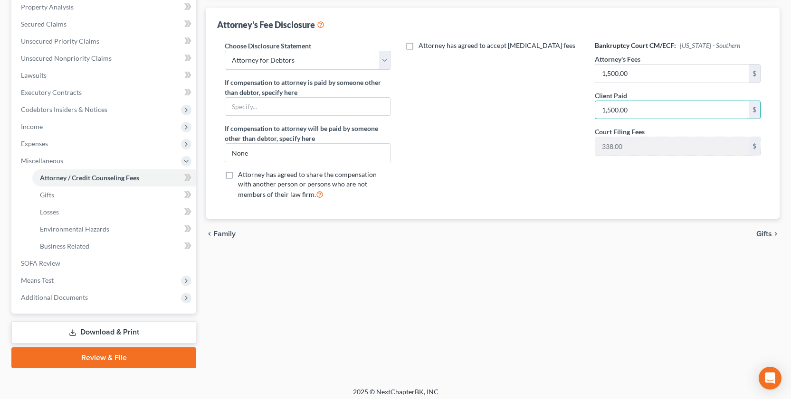
scroll to position [187, 0]
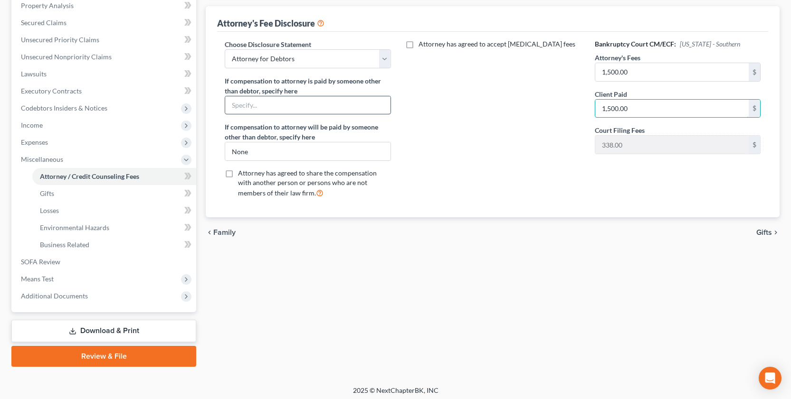
type input "1,500.00"
click at [274, 108] on input "text" at bounding box center [307, 105] width 165 height 18
type input "NONE"
click at [263, 150] on input "None" at bounding box center [307, 151] width 165 height 18
type input "N"
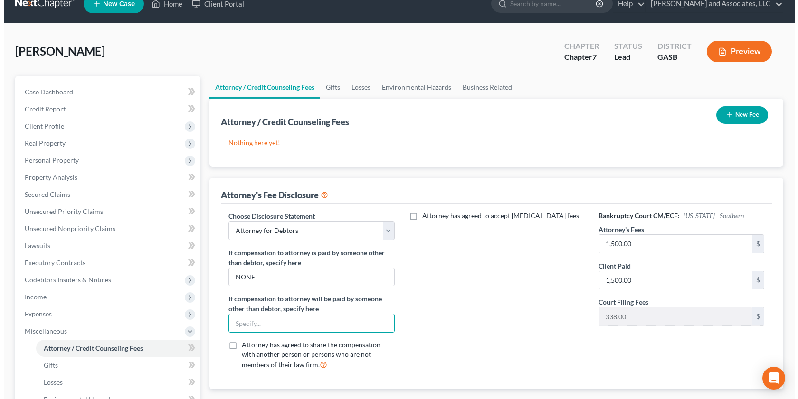
scroll to position [0, 0]
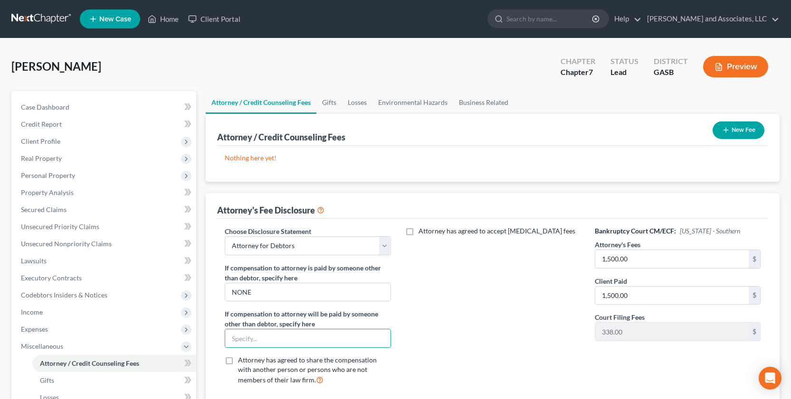
click at [731, 64] on button "Preview" at bounding box center [735, 66] width 65 height 21
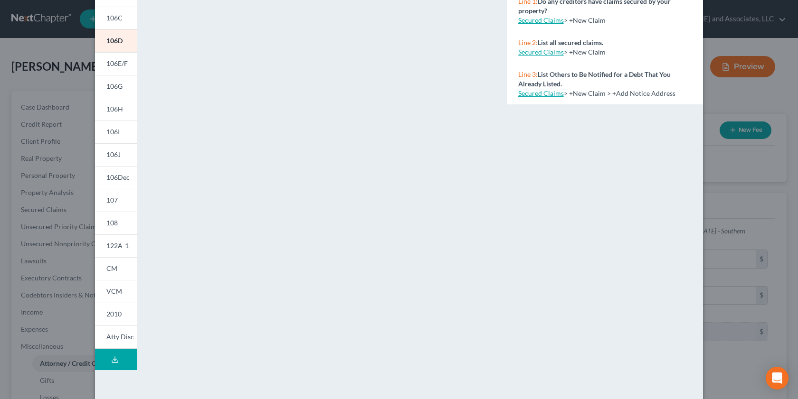
scroll to position [121, 0]
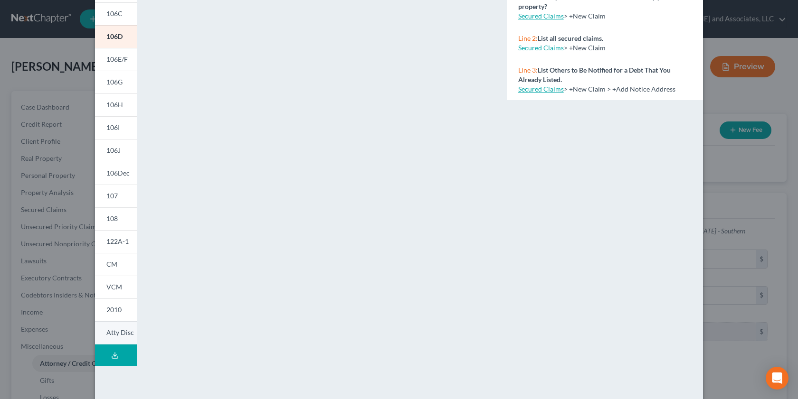
click at [123, 336] on span "Atty Disc" at bounding box center [120, 333] width 28 height 8
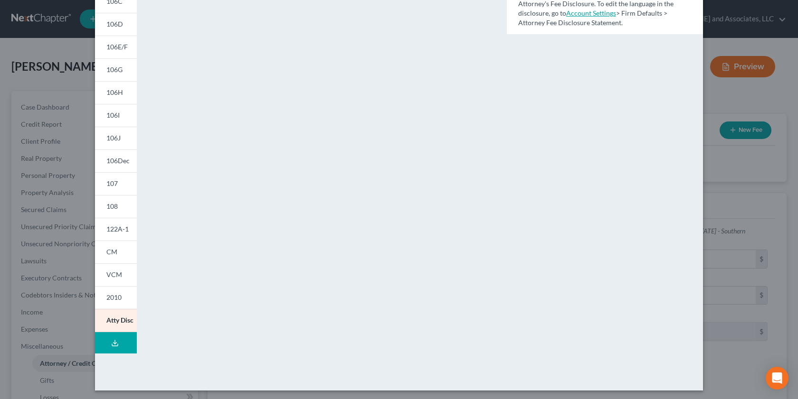
scroll to position [136, 0]
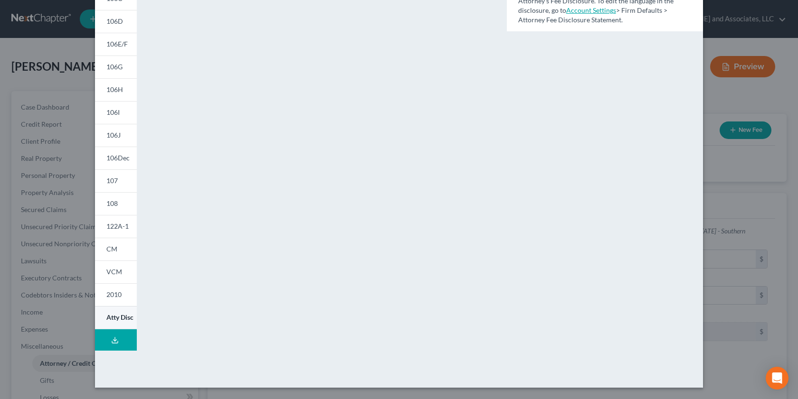
click at [124, 317] on span "Atty Disc" at bounding box center [119, 317] width 27 height 8
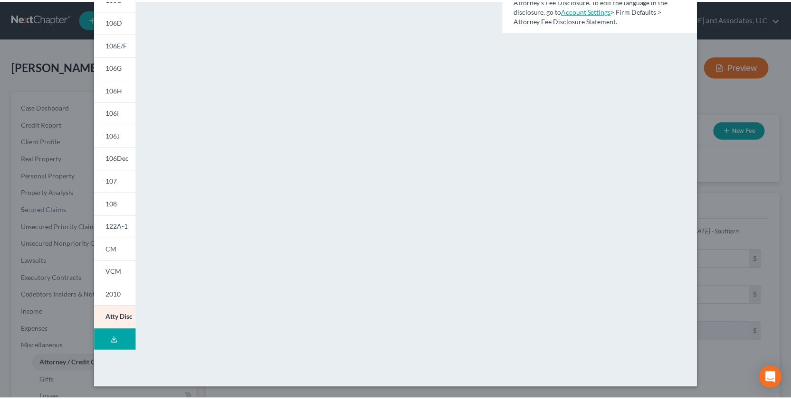
scroll to position [0, 0]
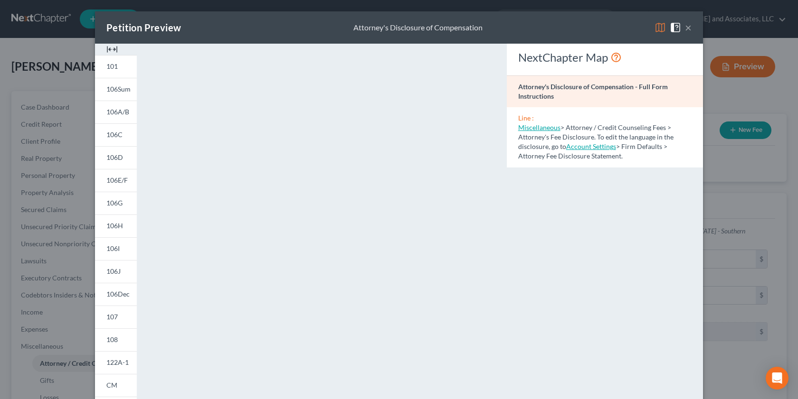
click at [685, 26] on button "×" at bounding box center [688, 27] width 7 height 11
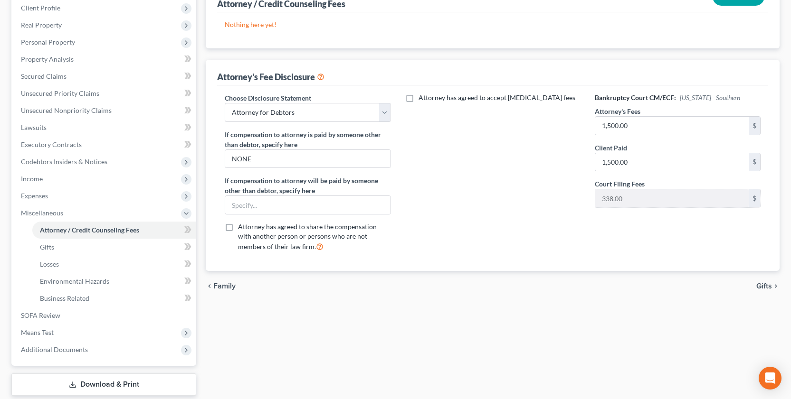
scroll to position [135, 0]
click at [273, 160] on input "NONE" at bounding box center [307, 158] width 165 height 18
type input "N"
click at [251, 207] on input "text" at bounding box center [307, 204] width 165 height 18
type input "None"
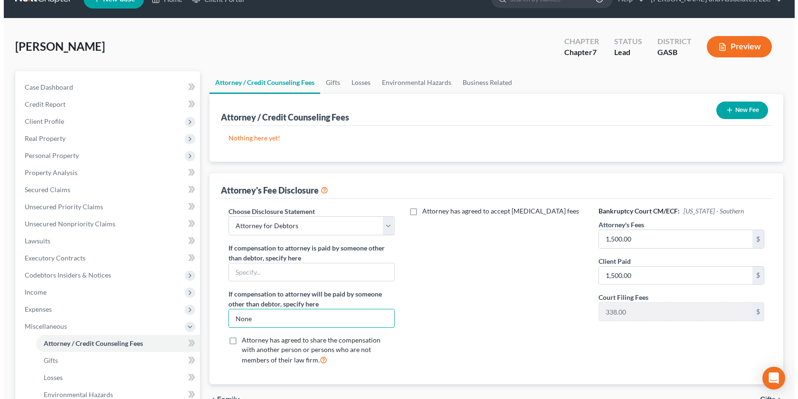
scroll to position [6, 0]
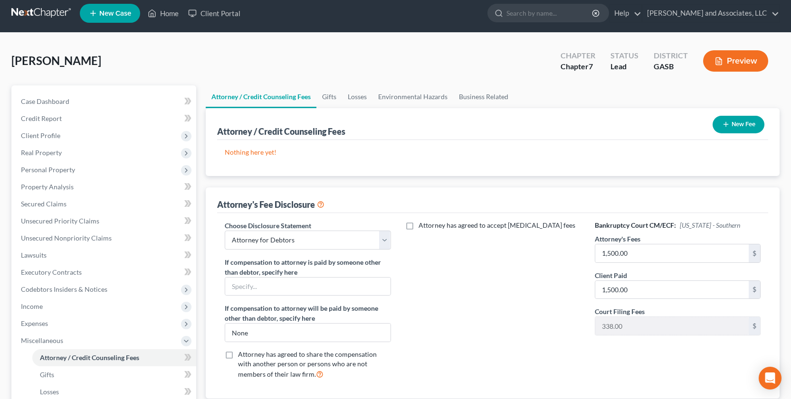
drag, startPoint x: 735, startPoint y: 57, endPoint x: 739, endPoint y: 62, distance: 6.4
click at [739, 62] on button "Preview" at bounding box center [735, 60] width 65 height 21
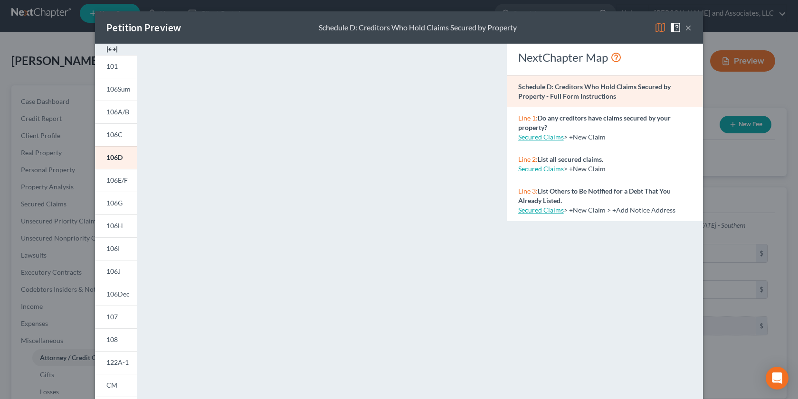
scroll to position [17, 0]
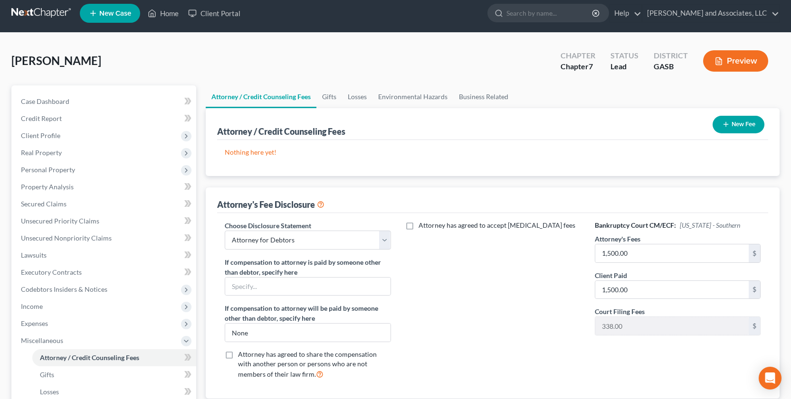
drag, startPoint x: 792, startPoint y: 255, endPoint x: 797, endPoint y: 245, distance: 11.5
click at [740, 60] on button "Preview" at bounding box center [735, 60] width 65 height 21
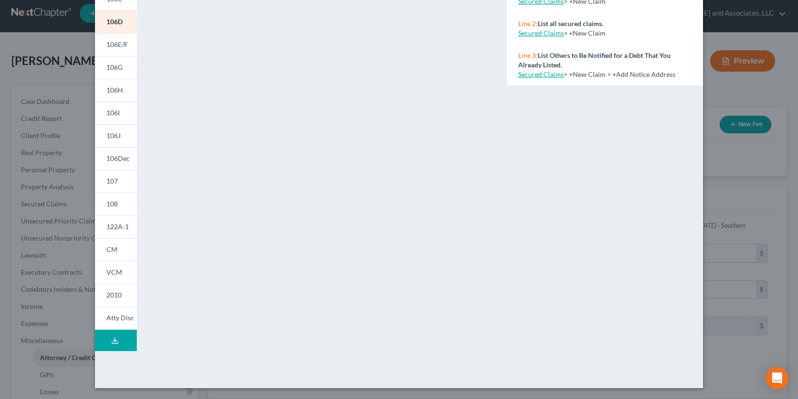
scroll to position [136, 0]
click at [112, 318] on span "Atty Disc" at bounding box center [120, 317] width 28 height 8
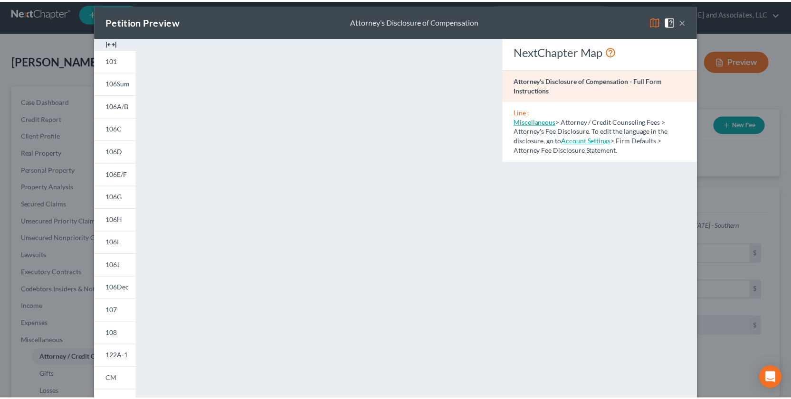
scroll to position [0, 0]
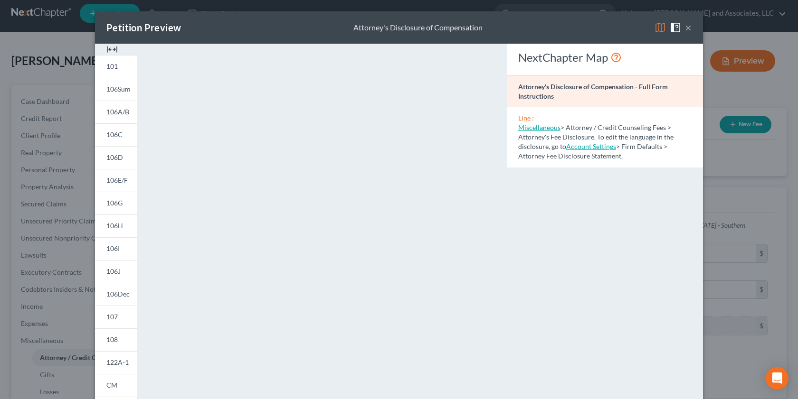
drag, startPoint x: 682, startPoint y: 24, endPoint x: 684, endPoint y: 42, distance: 18.1
click at [685, 26] on button "×" at bounding box center [688, 27] width 7 height 11
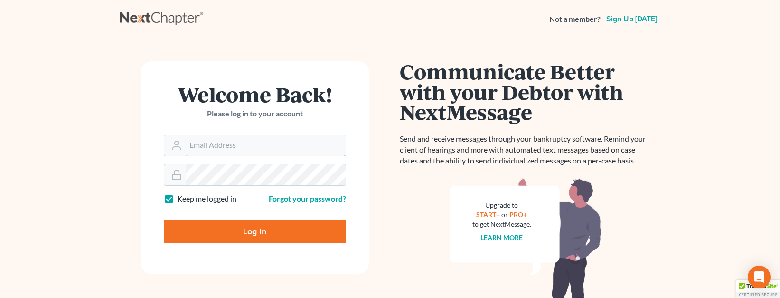
type input "[EMAIL_ADDRESS][DOMAIN_NAME]"
click at [301, 228] on input "Log In" at bounding box center [255, 231] width 182 height 24
type input "Thinking..."
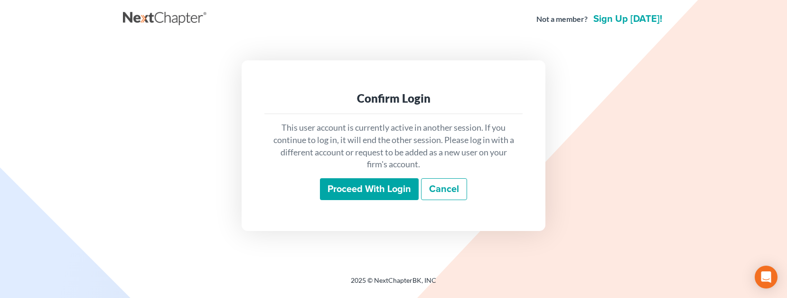
click at [365, 192] on input "Proceed with login" at bounding box center [369, 189] width 99 height 22
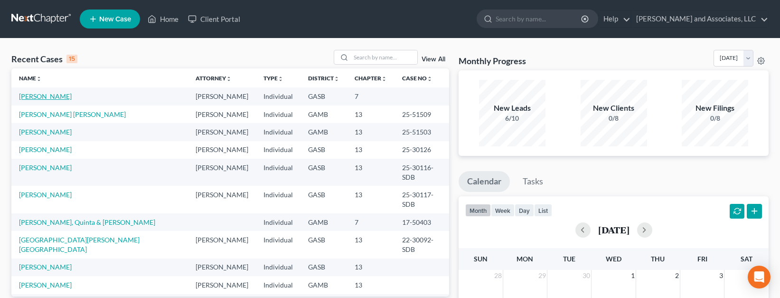
click at [45, 96] on link "[PERSON_NAME]" at bounding box center [45, 96] width 53 height 8
click at [169, 16] on link "Home" at bounding box center [163, 18] width 40 height 17
click at [165, 16] on link "Home" at bounding box center [163, 18] width 40 height 17
click at [369, 58] on input "search" at bounding box center [384, 57] width 66 height 14
type input "freeman"
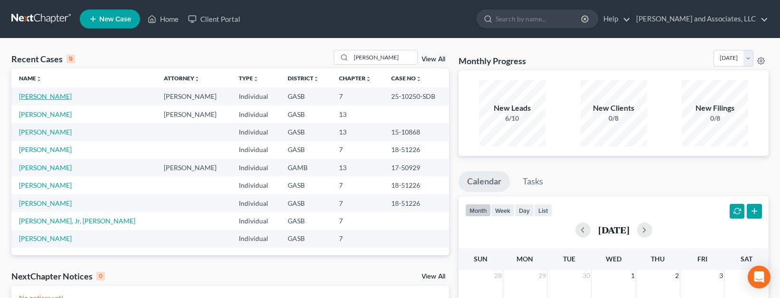
click at [36, 96] on link "Freeman, Emily" at bounding box center [45, 96] width 53 height 8
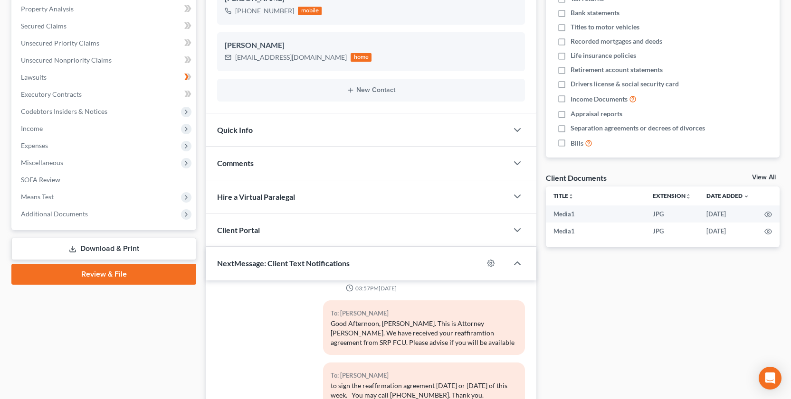
scroll to position [186, 0]
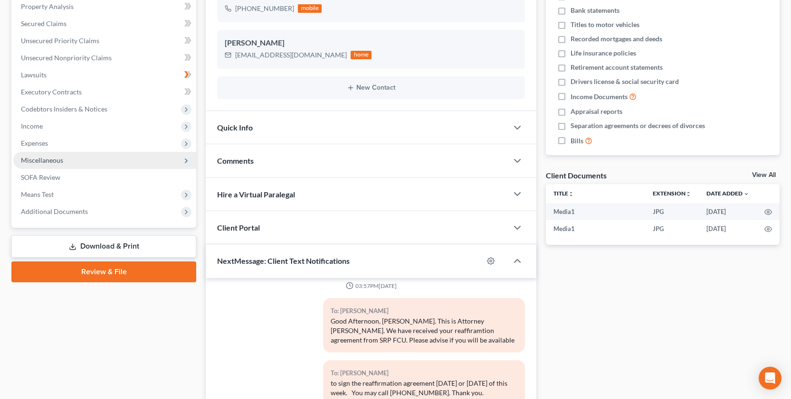
click at [42, 159] on span "Miscellaneous" at bounding box center [42, 160] width 42 height 8
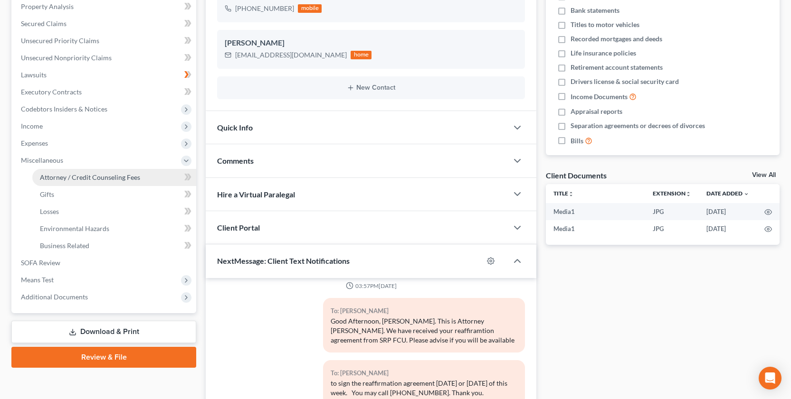
click at [100, 178] on span "Attorney / Credit Counseling Fees" at bounding box center [90, 177] width 100 height 8
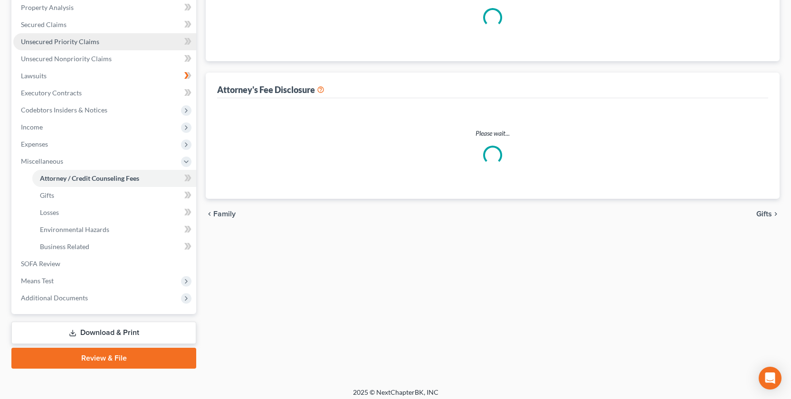
select select "0"
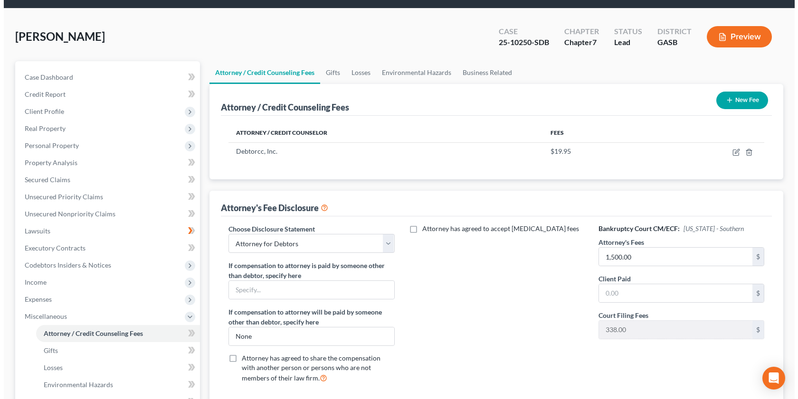
scroll to position [23, 0]
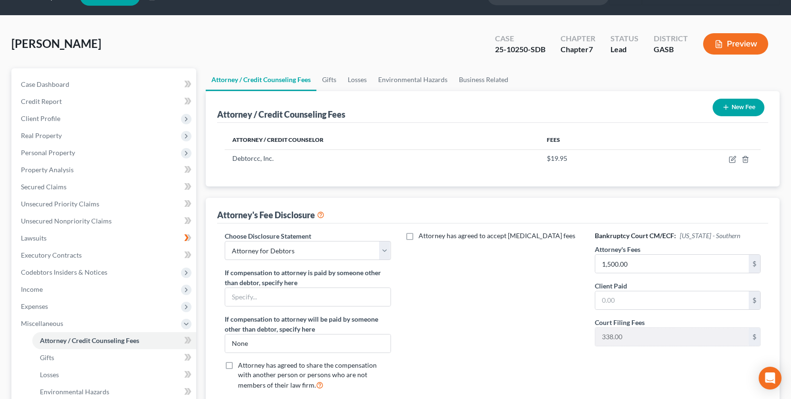
click at [724, 42] on button "Preview" at bounding box center [735, 43] width 65 height 21
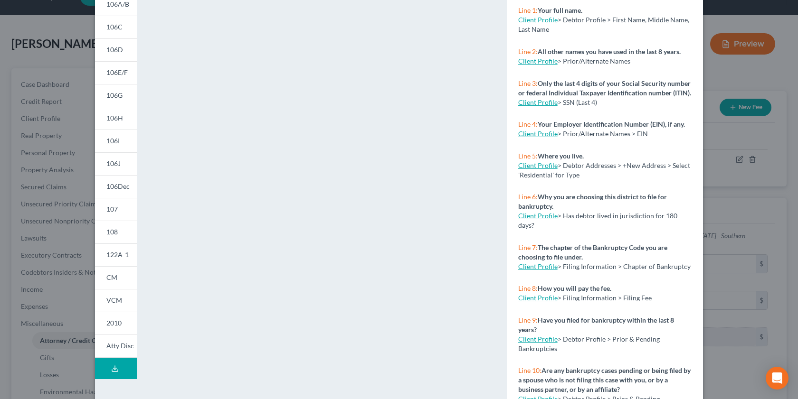
scroll to position [108, 0]
click at [113, 297] on span "Atty Disc" at bounding box center [120, 345] width 28 height 8
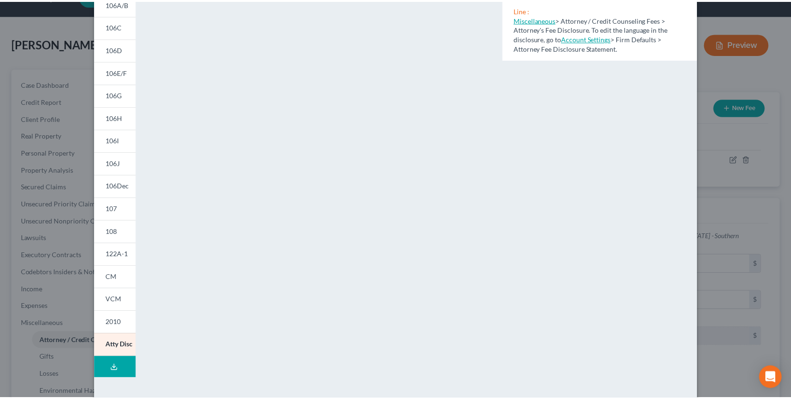
scroll to position [0, 0]
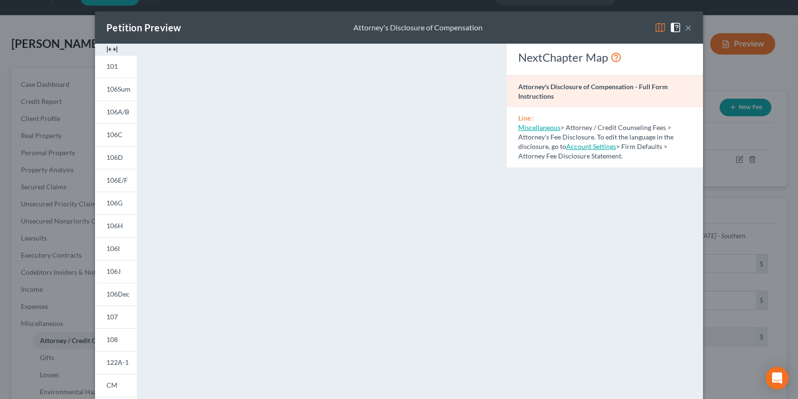
click at [685, 25] on button "×" at bounding box center [688, 27] width 7 height 11
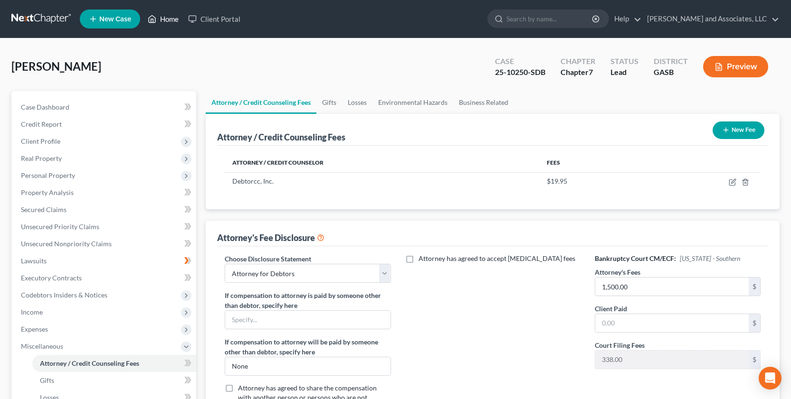
click at [177, 17] on link "Home" at bounding box center [163, 18] width 40 height 17
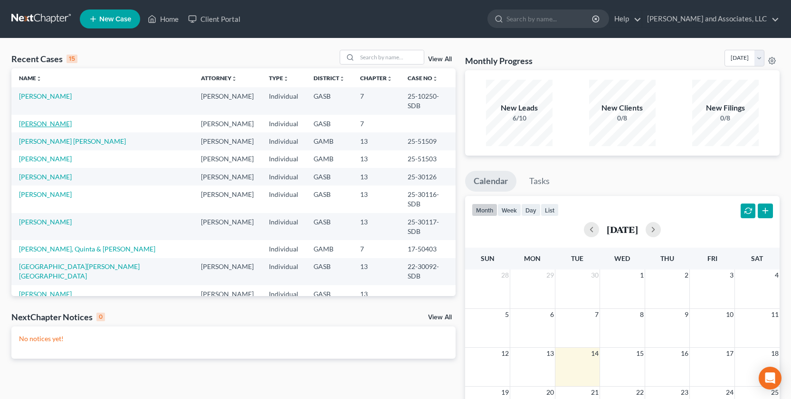
click at [57, 120] on link "[PERSON_NAME]" at bounding box center [45, 124] width 53 height 8
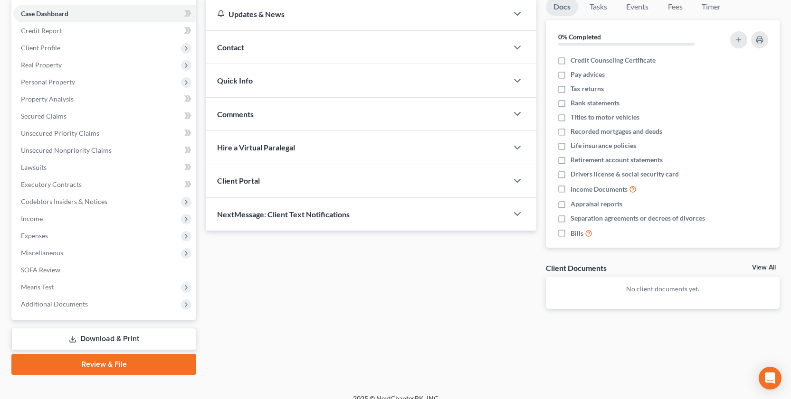
scroll to position [105, 0]
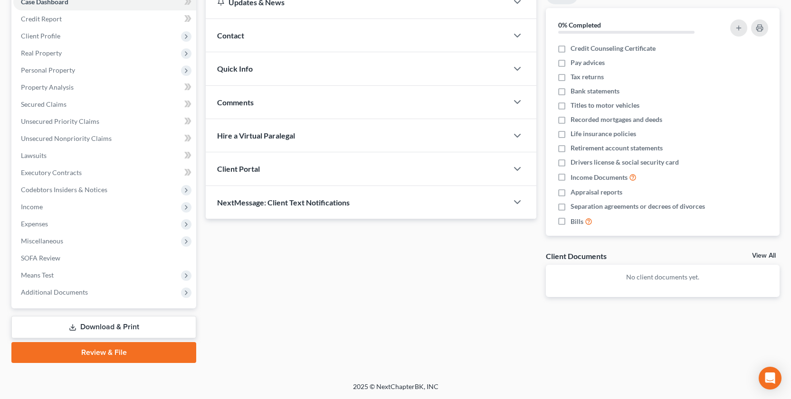
click at [107, 297] on link "Download & Print" at bounding box center [103, 327] width 185 height 22
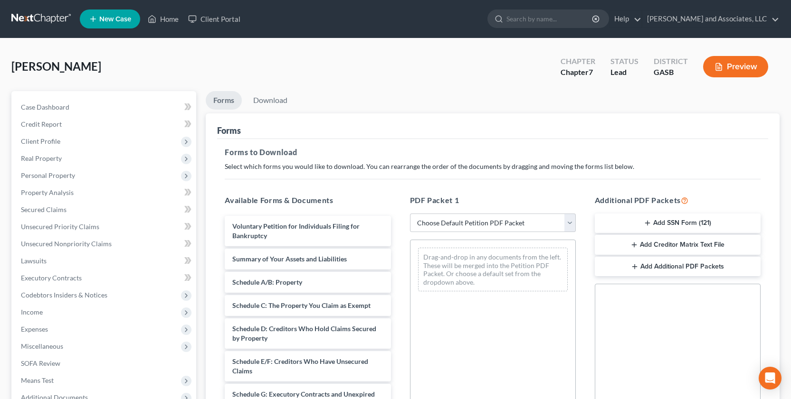
click at [661, 223] on button "Add SSN Form (121)" at bounding box center [678, 224] width 166 height 20
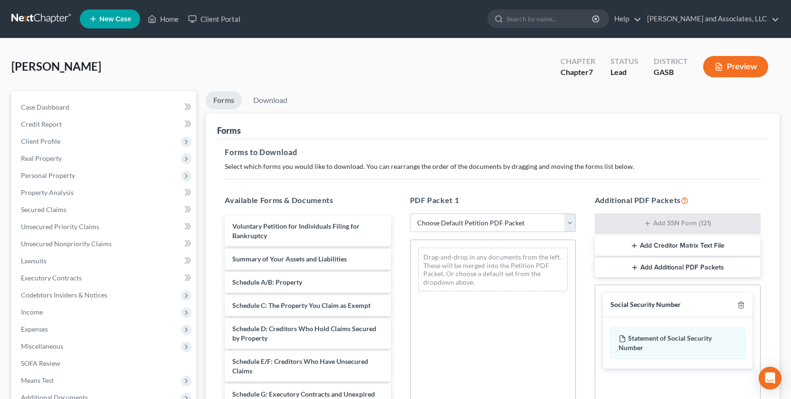
click at [652, 245] on button "Add Creditor Matrix Text File" at bounding box center [678, 246] width 166 height 20
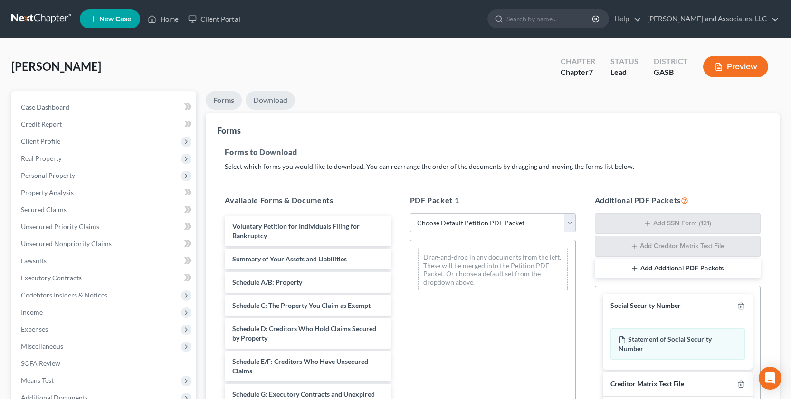
click at [268, 100] on link "Download" at bounding box center [269, 100] width 49 height 19
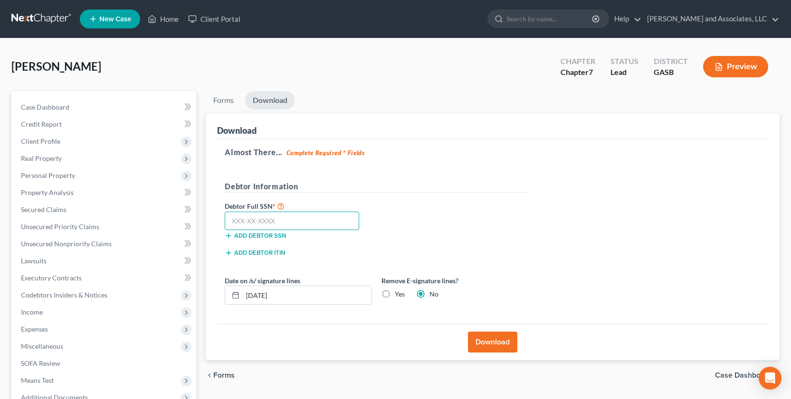
click at [236, 214] on input "text" at bounding box center [292, 221] width 134 height 19
type input "355-60-9404"
click at [496, 297] on button "Download" at bounding box center [492, 342] width 49 height 21
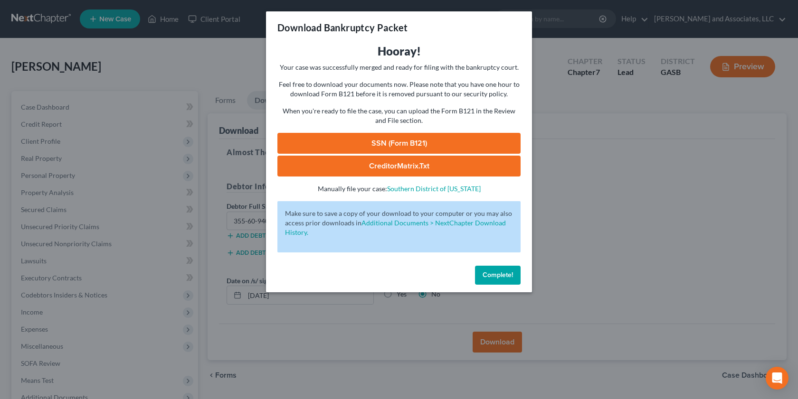
click at [492, 272] on span "Complete!" at bounding box center [497, 275] width 30 height 8
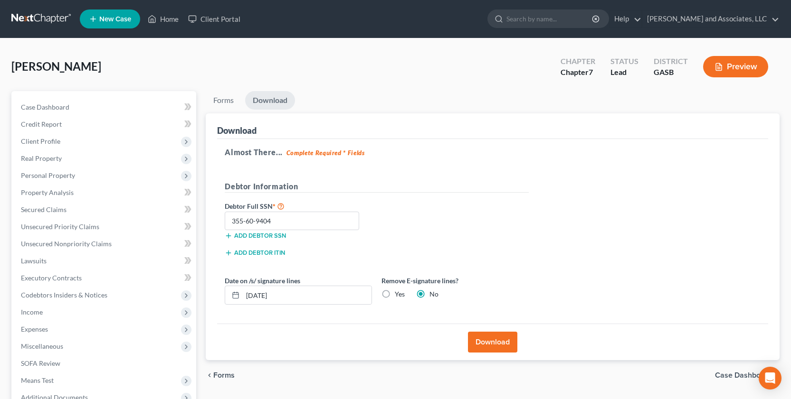
click at [488, 297] on button "Download" at bounding box center [492, 342] width 49 height 21
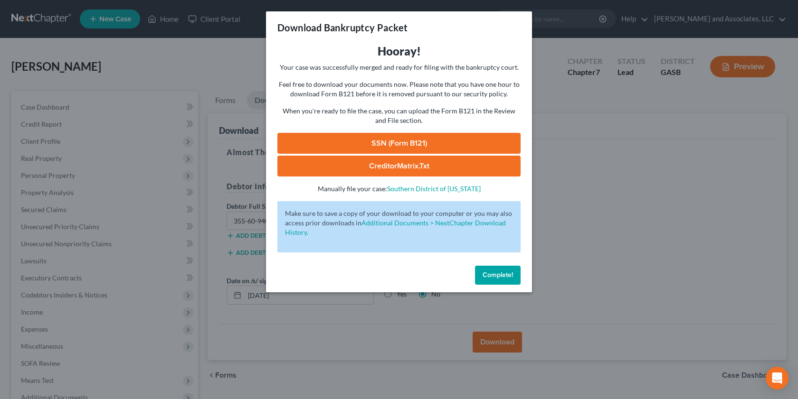
click at [464, 144] on link "SSN (Form B121)" at bounding box center [398, 143] width 243 height 21
click at [470, 170] on link "CreditorMatrix.txt" at bounding box center [398, 166] width 243 height 21
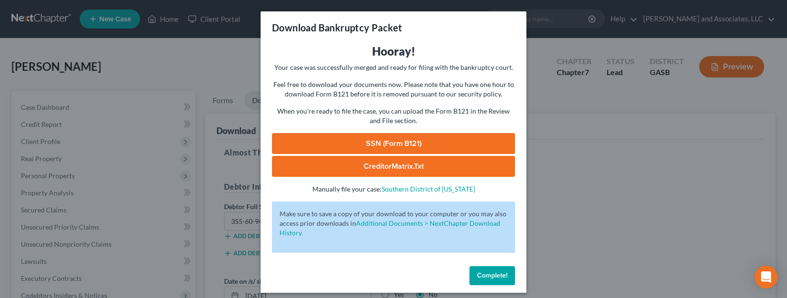
click at [443, 167] on link "CreditorMatrix.txt" at bounding box center [393, 166] width 243 height 21
click at [482, 276] on span "Complete!" at bounding box center [492, 275] width 30 height 8
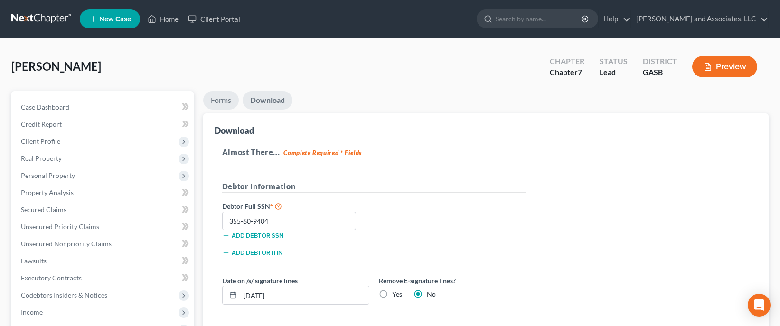
click at [210, 98] on link "Forms" at bounding box center [221, 100] width 36 height 19
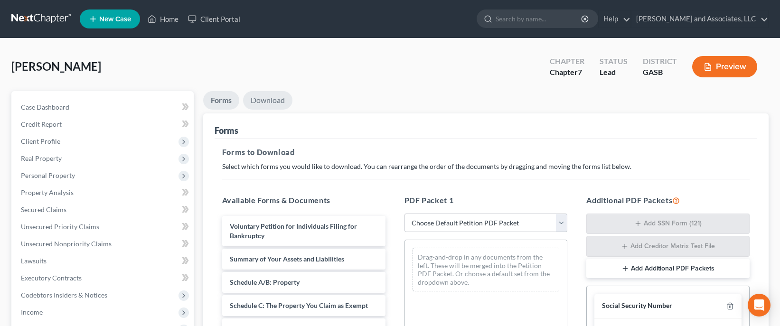
click at [263, 98] on link "Download" at bounding box center [267, 100] width 49 height 19
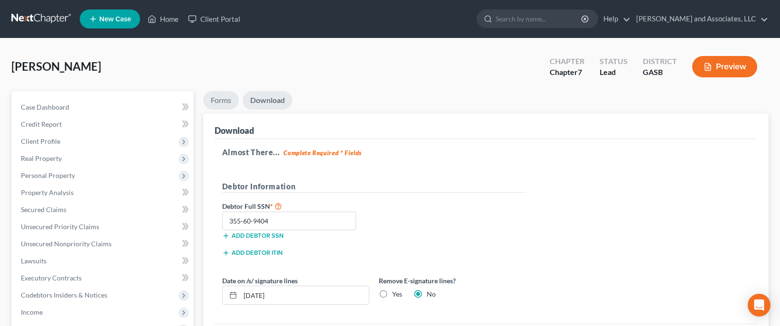
click at [217, 96] on link "Forms" at bounding box center [221, 100] width 36 height 19
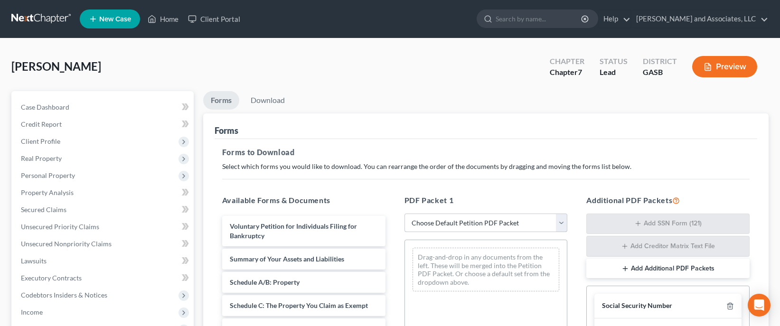
click at [563, 222] on select "Choose Default Petition PDF Packet Complete Bankruptcy Petition (all forms and …" at bounding box center [486, 223] width 163 height 19
select select "3"
click at [405, 214] on select "Choose Default Petition PDF Packet Complete Bankruptcy Petition (all forms and …" at bounding box center [486, 223] width 163 height 19
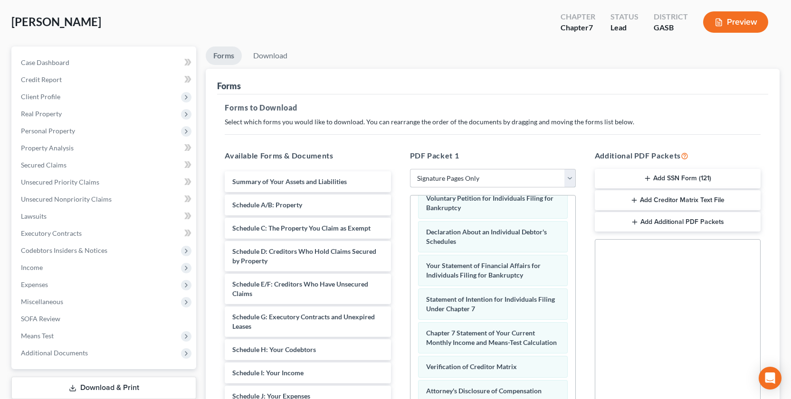
scroll to position [38, 0]
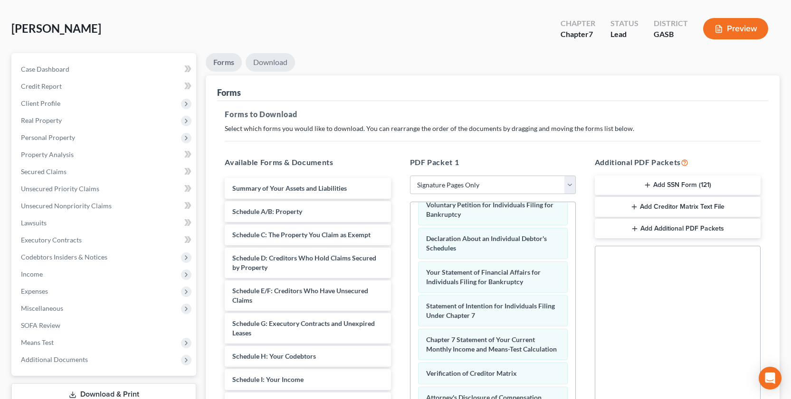
click at [255, 58] on link "Download" at bounding box center [269, 62] width 49 height 19
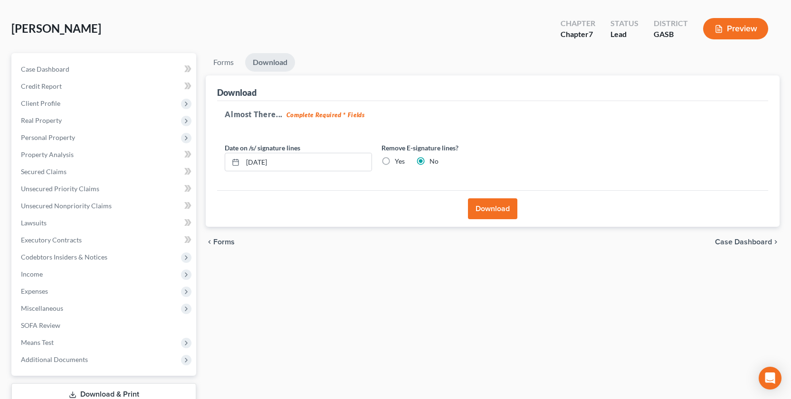
click at [496, 208] on button "Download" at bounding box center [492, 208] width 49 height 21
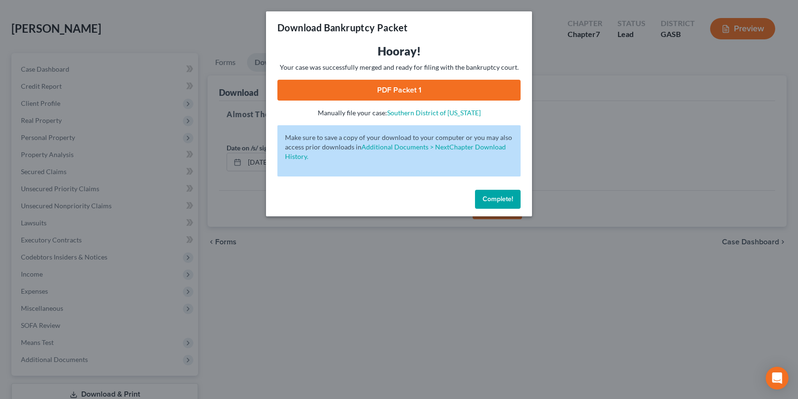
click at [421, 85] on link "PDF Packet 1" at bounding box center [398, 90] width 243 height 21
click at [445, 91] on link "PDF Packet 1" at bounding box center [398, 90] width 243 height 21
click at [490, 203] on span "Complete!" at bounding box center [497, 199] width 30 height 8
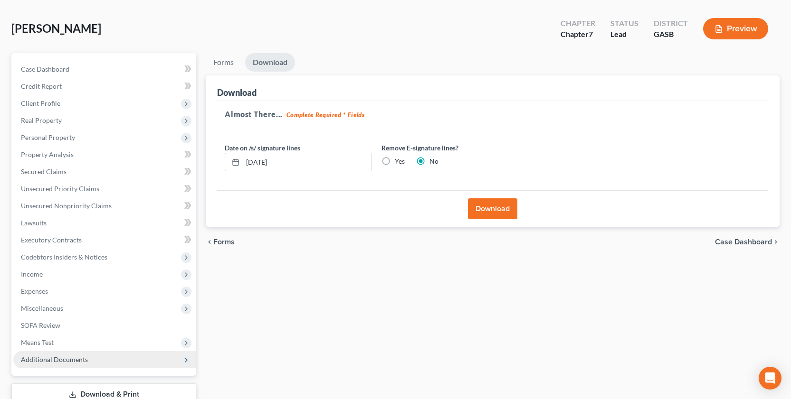
click at [45, 297] on span "Additional Documents" at bounding box center [54, 360] width 67 height 8
click at [65, 297] on span "Forms Library" at bounding box center [61, 377] width 42 height 8
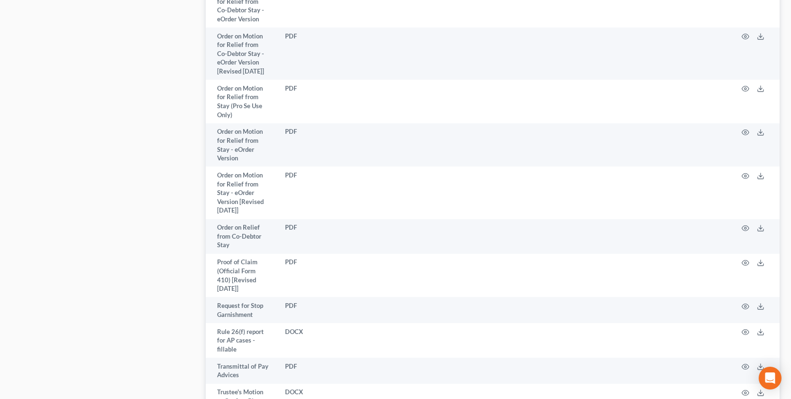
scroll to position [1912, 0]
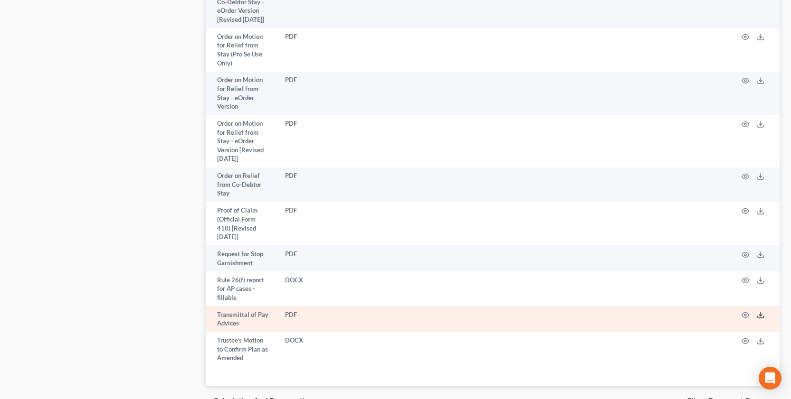
click at [759, 297] on icon at bounding box center [760, 315] width 8 height 8
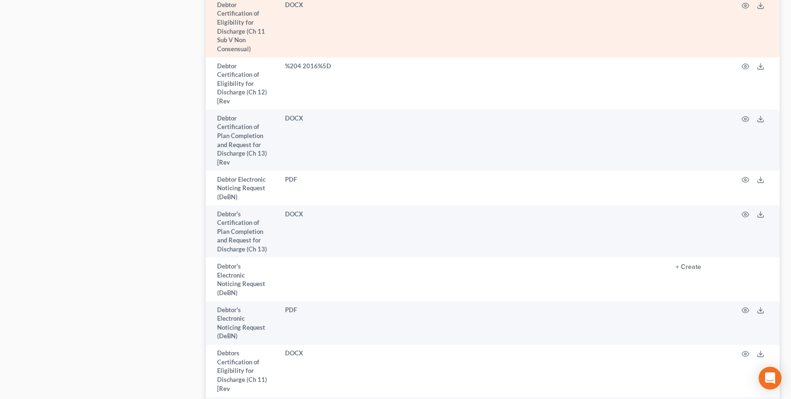
scroll to position [758, 0]
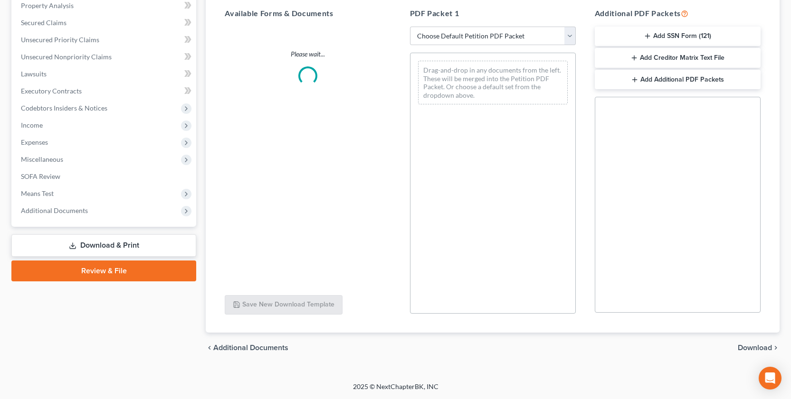
scroll to position [38, 0]
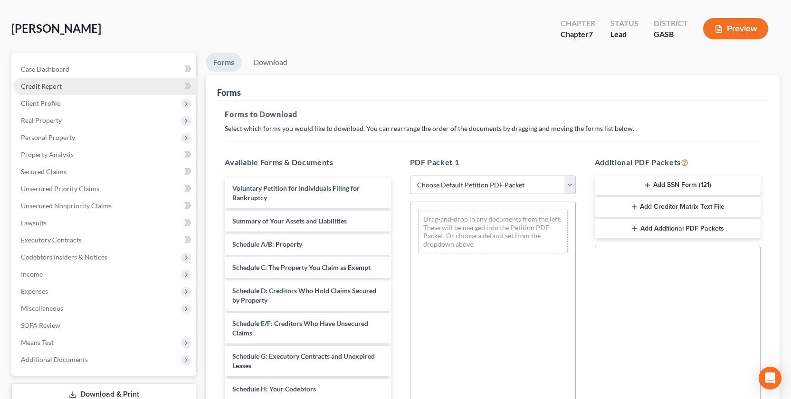
click at [42, 85] on span "Credit Report" at bounding box center [41, 86] width 41 height 8
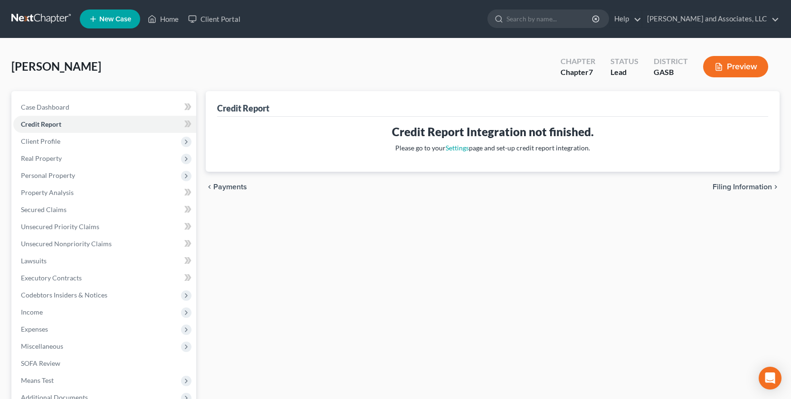
scroll to position [105, 0]
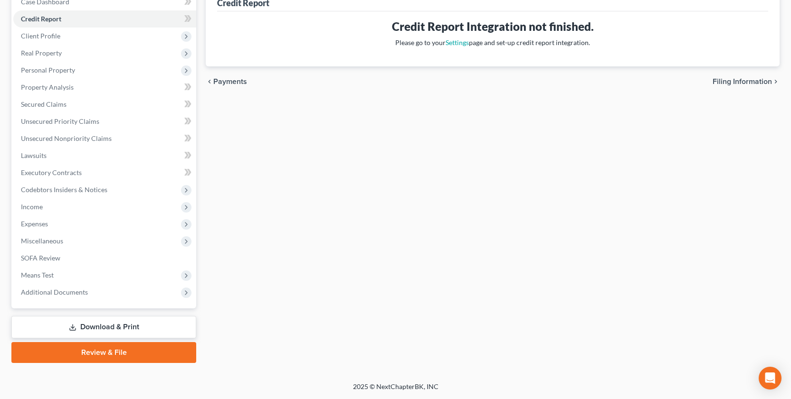
drag, startPoint x: 99, startPoint y: 330, endPoint x: 100, endPoint y: 321, distance: 8.1
click at [100, 297] on link "Download & Print" at bounding box center [103, 327] width 185 height 22
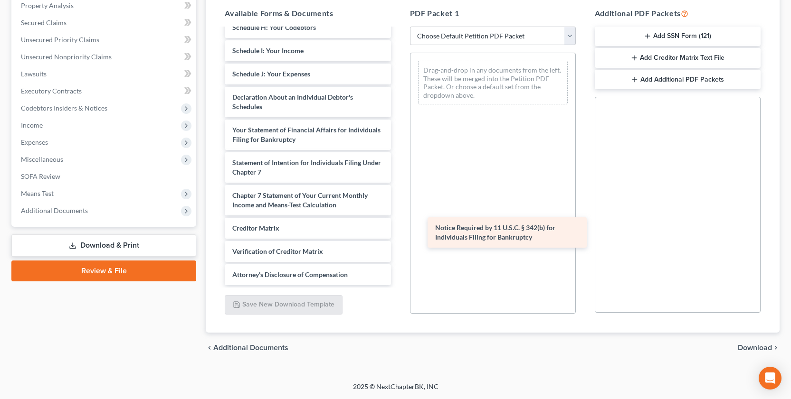
scroll to position [213, 0]
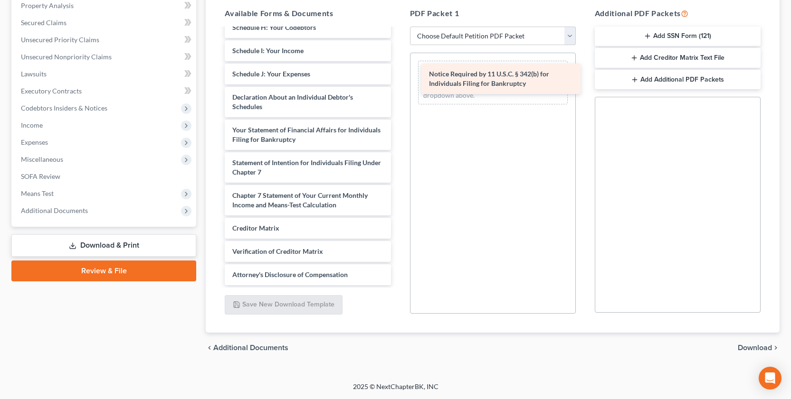
drag, startPoint x: 308, startPoint y: 245, endPoint x: 504, endPoint y: 77, distance: 258.7
click at [398, 77] on div "Notice Required by 11 U.S.C. § 342(b) for Individuals Filing for Bankruptcy Vol…" at bounding box center [307, 50] width 181 height 469
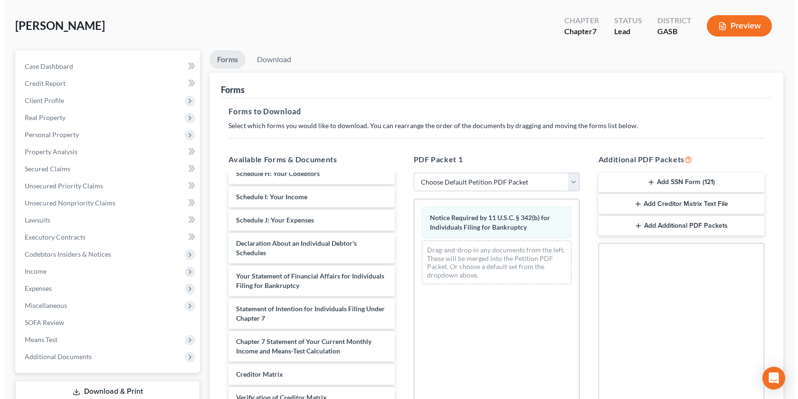
scroll to position [0, 0]
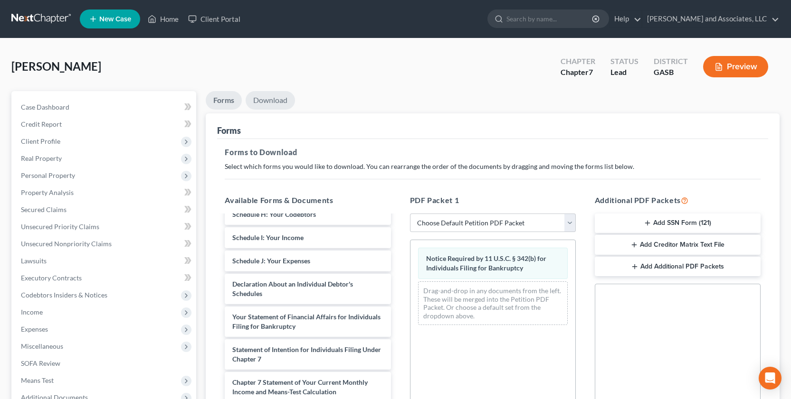
click at [270, 97] on link "Download" at bounding box center [269, 100] width 49 height 19
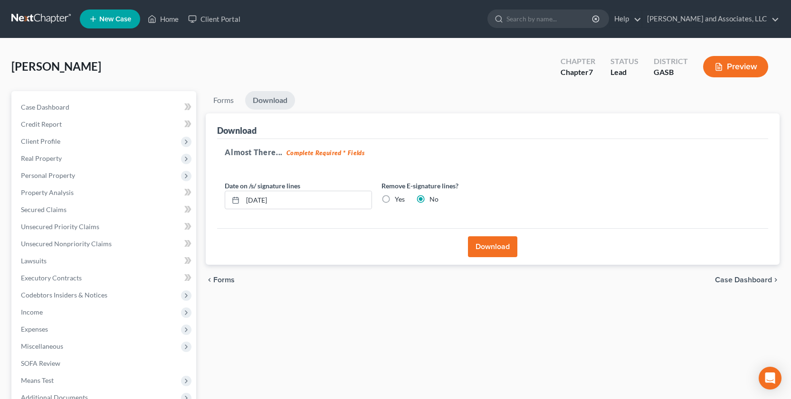
click at [493, 250] on button "Download" at bounding box center [492, 246] width 49 height 21
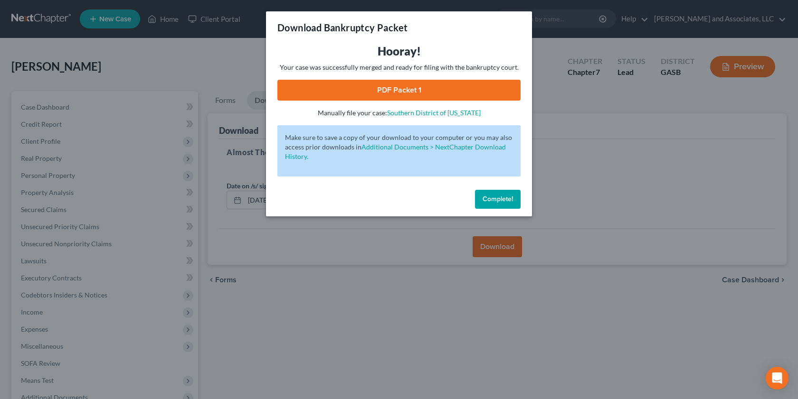
click at [423, 88] on link "PDF Packet 1" at bounding box center [398, 90] width 243 height 21
